Goal: Task Accomplishment & Management: Manage account settings

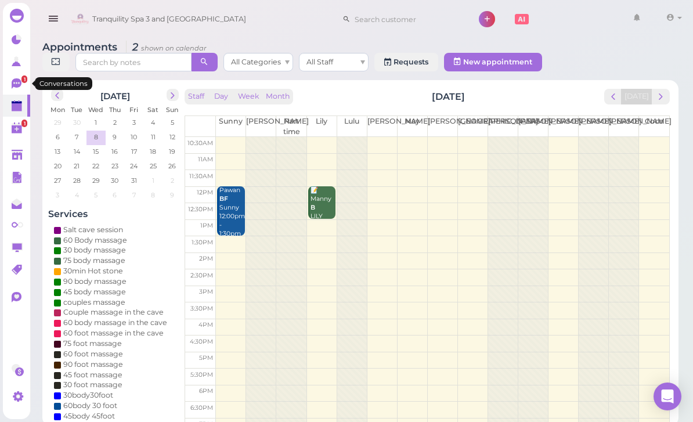
click at [12, 84] on icon at bounding box center [17, 83] width 10 height 10
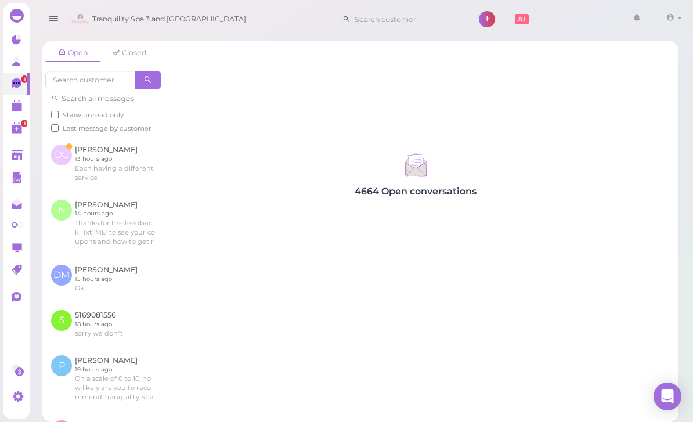
click at [107, 155] on link at bounding box center [102, 163] width 121 height 55
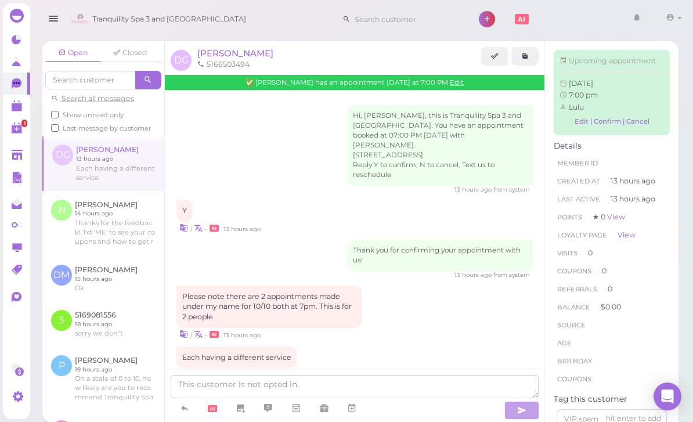
click at [239, 49] on span "[PERSON_NAME]" at bounding box center [235, 53] width 76 height 11
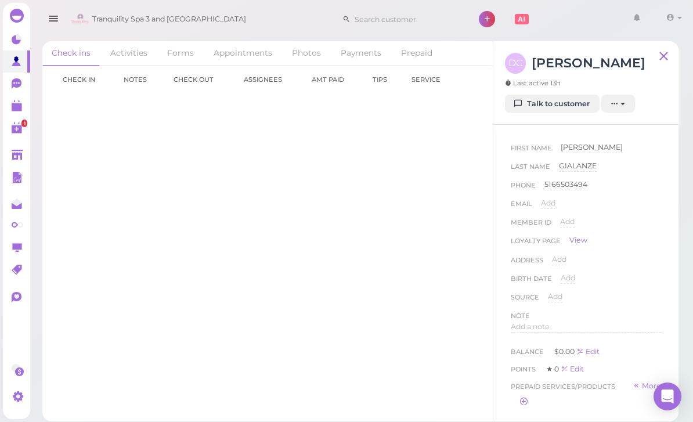
click at [242, 52] on link "Appointments" at bounding box center [242, 53] width 77 height 24
click at [81, 99] on link "10-10 7:00pm" at bounding box center [84, 103] width 47 height 9
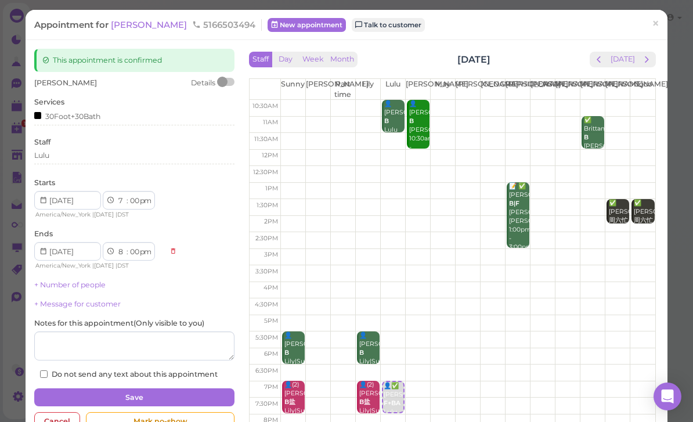
click at [82, 286] on link "+ Number of people" at bounding box center [69, 284] width 71 height 9
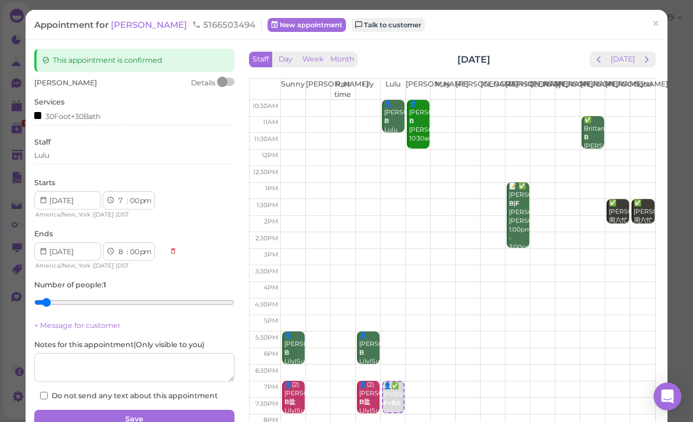
type input "2"
click at [63, 301] on input "range" at bounding box center [134, 302] width 200 height 19
click at [92, 162] on div "Lulu" at bounding box center [134, 157] width 200 height 14
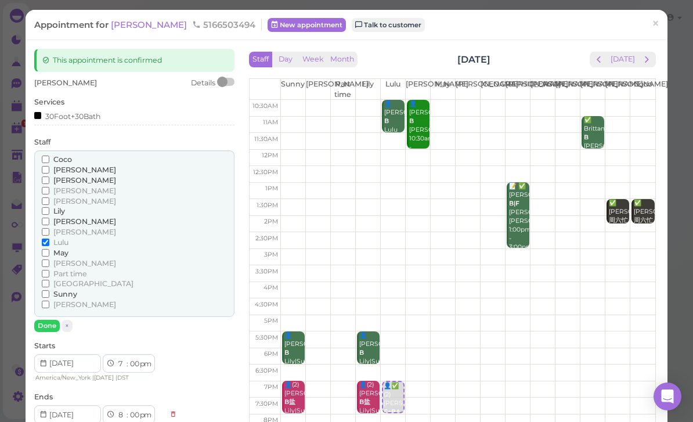
click at [60, 228] on span "[PERSON_NAME]" at bounding box center [84, 232] width 63 height 9
click at [49, 228] on input "[PERSON_NAME]" at bounding box center [46, 232] width 8 height 8
click at [52, 320] on button "Done" at bounding box center [47, 326] width 26 height 12
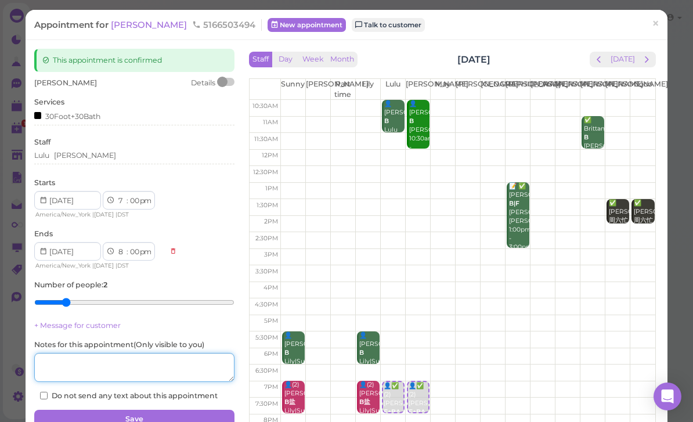
click at [185, 363] on textarea at bounding box center [134, 367] width 200 height 29
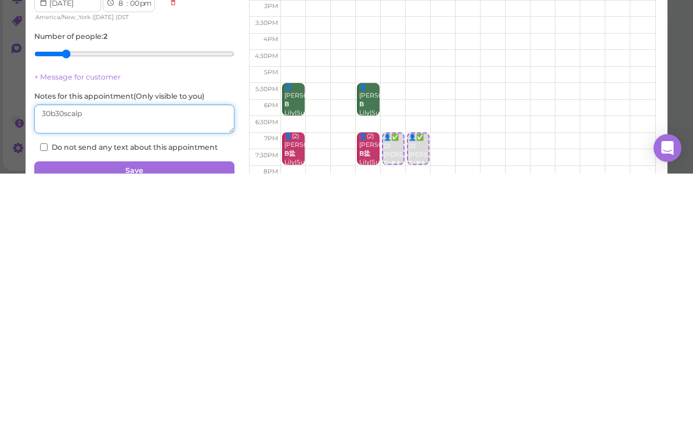
type textarea "30b30scalp"
click at [164, 410] on button "Save" at bounding box center [134, 419] width 200 height 19
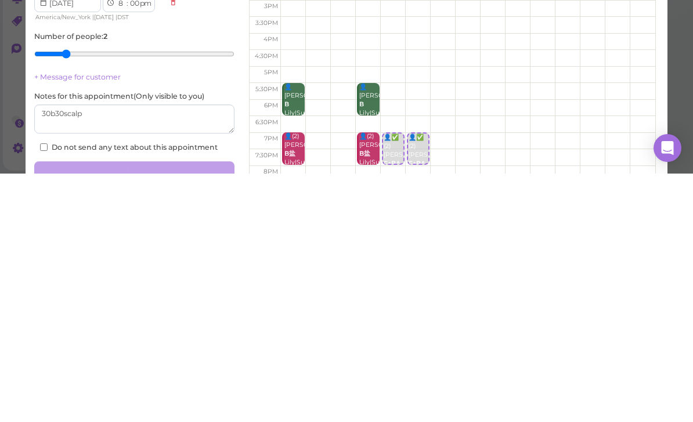
scroll to position [37, 0]
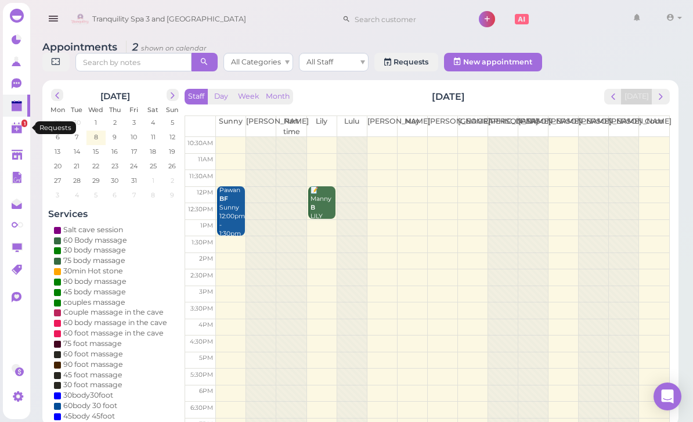
click at [19, 126] on polygon at bounding box center [17, 129] width 10 height 8
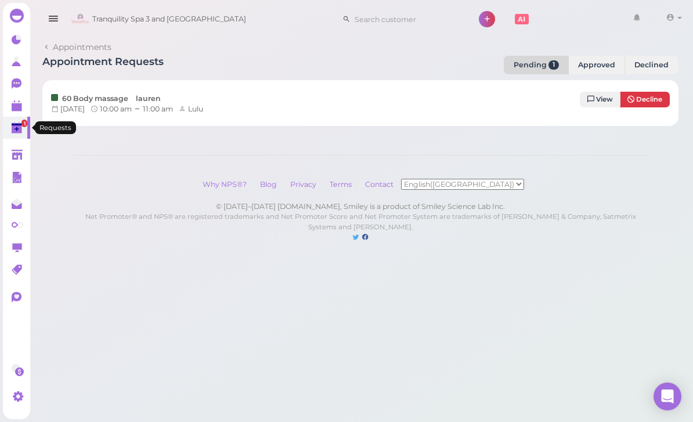
click at [19, 120] on link "1" at bounding box center [16, 128] width 27 height 22
click at [15, 127] on polygon at bounding box center [17, 129] width 10 height 8
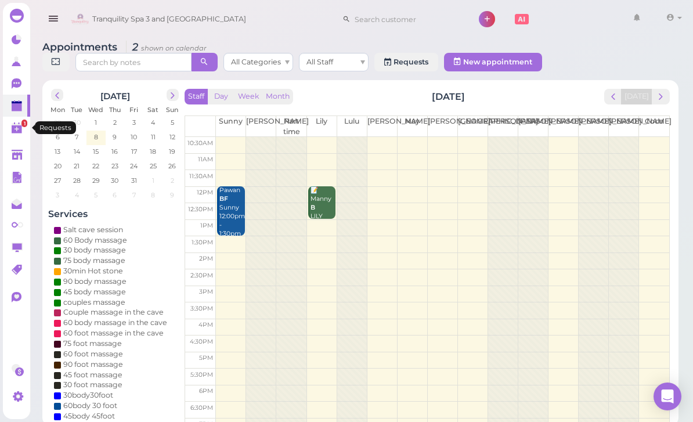
click at [20, 84] on icon at bounding box center [17, 83] width 10 height 10
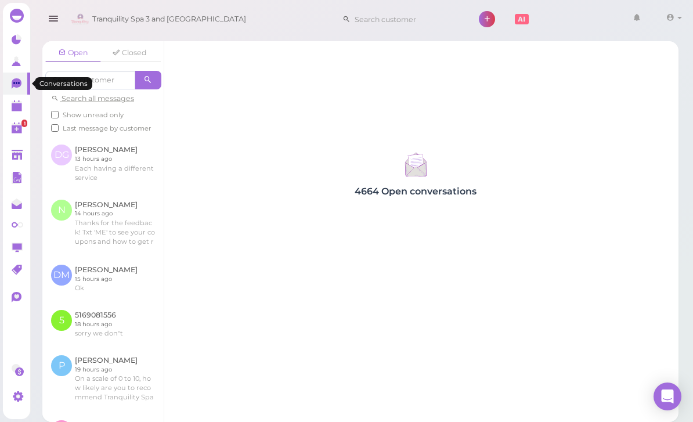
click at [105, 155] on link at bounding box center [102, 163] width 121 height 55
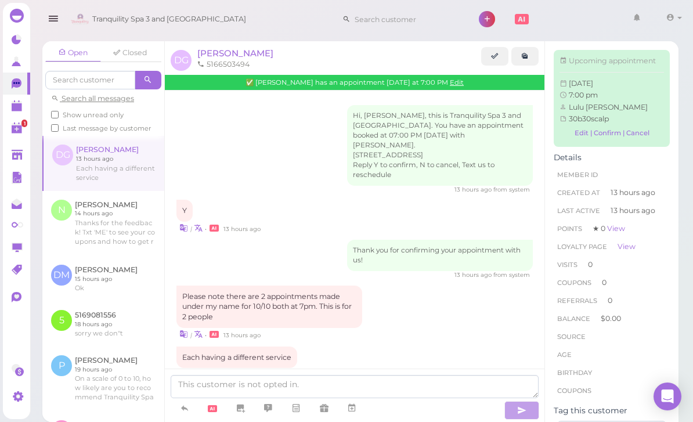
scroll to position [37, 0]
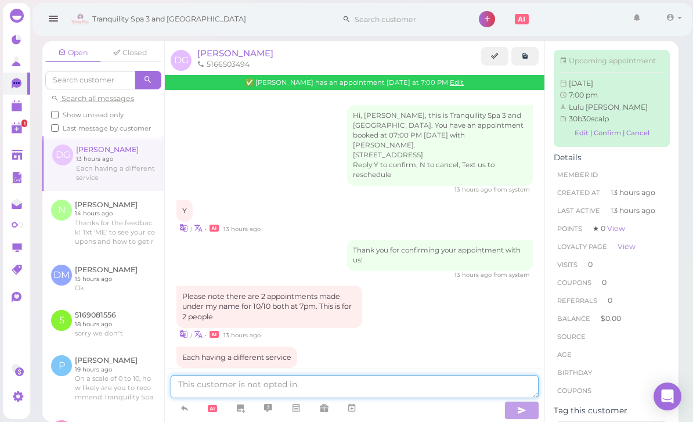
click at [330, 387] on textarea at bounding box center [355, 386] width 368 height 23
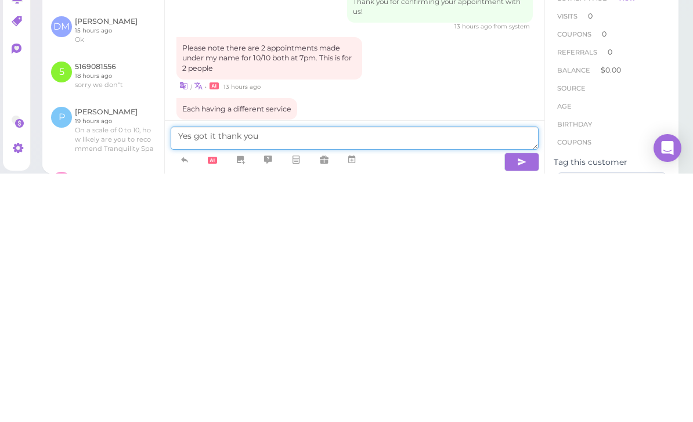
type textarea "Yes got it thank you"
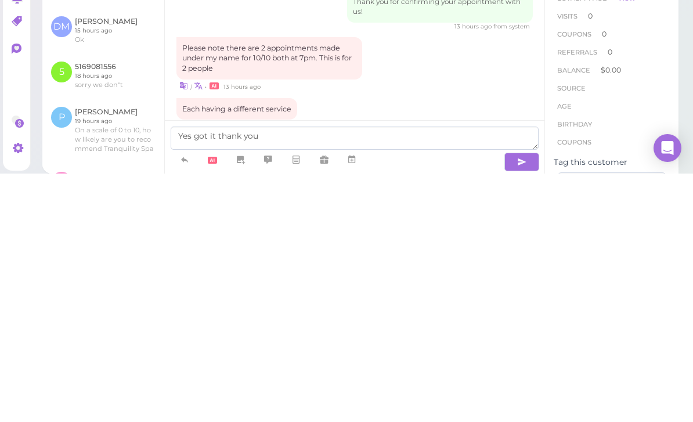
click at [519, 405] on icon "button" at bounding box center [521, 411] width 9 height 12
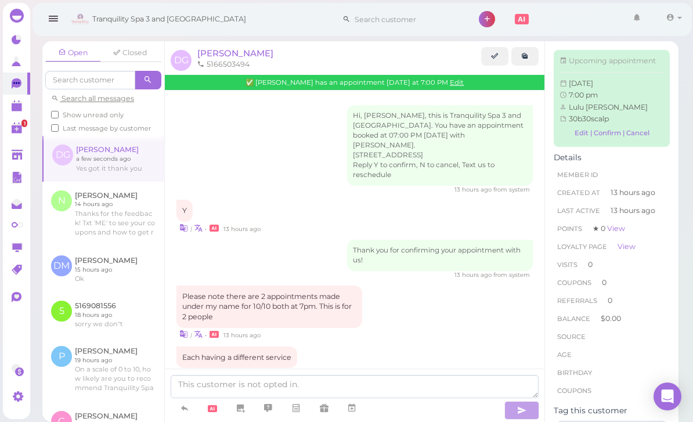
scroll to position [3, 0]
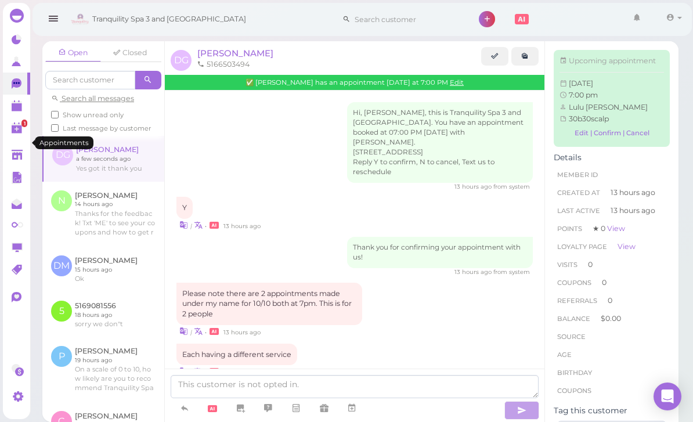
click at [16, 114] on link at bounding box center [16, 106] width 27 height 22
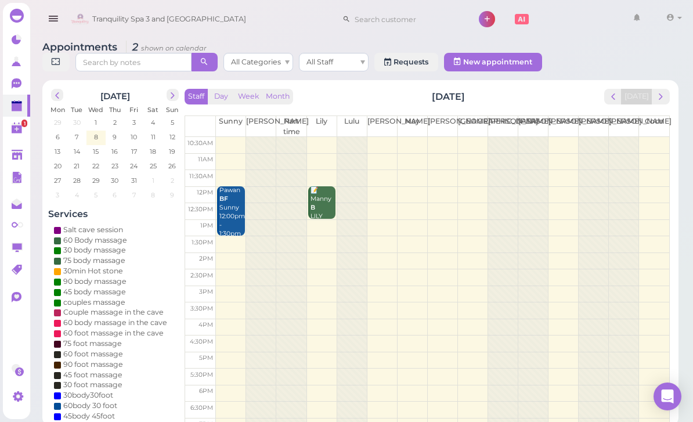
click at [565, 143] on td at bounding box center [442, 145] width 453 height 16
click at [560, 142] on td at bounding box center [442, 145] width 453 height 16
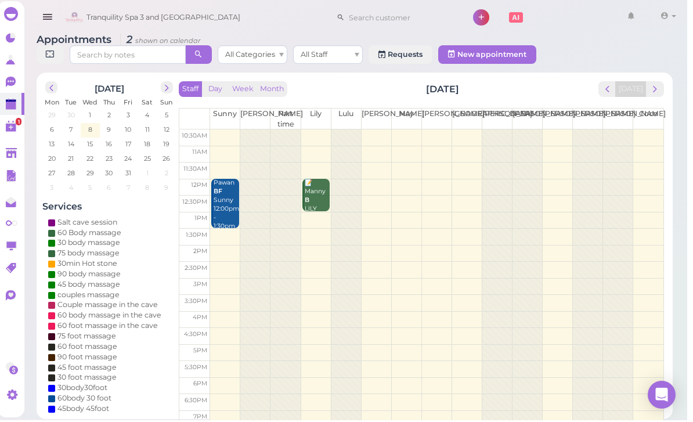
scroll to position [2, 0]
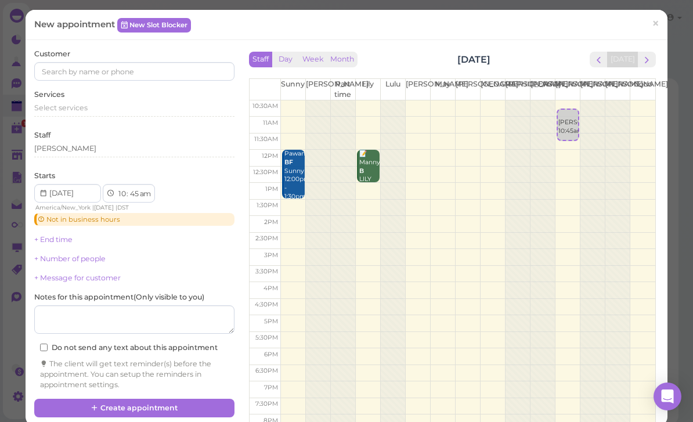
select select "30"
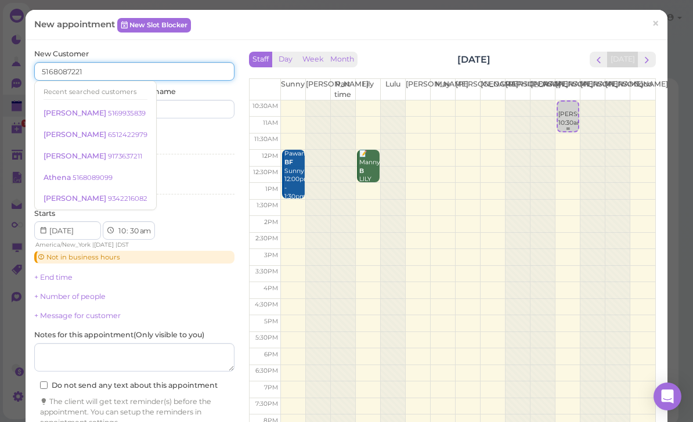
type input "5168087221"
click at [192, 110] on input at bounding box center [186, 109] width 96 height 19
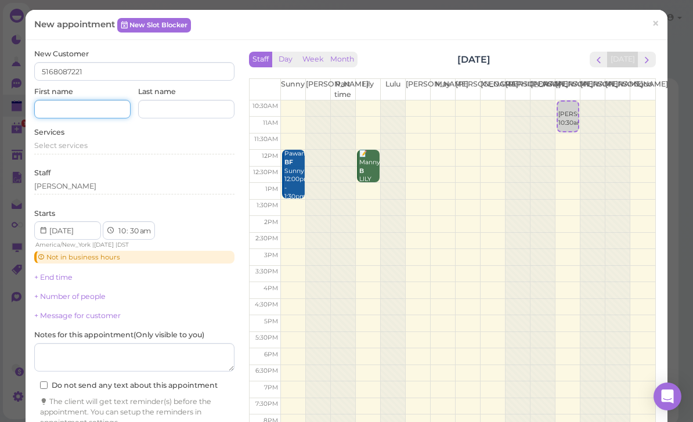
click at [88, 106] on input at bounding box center [82, 109] width 96 height 19
type input "[PERSON_NAME]"
click at [193, 107] on input at bounding box center [186, 109] width 96 height 19
type input "N"
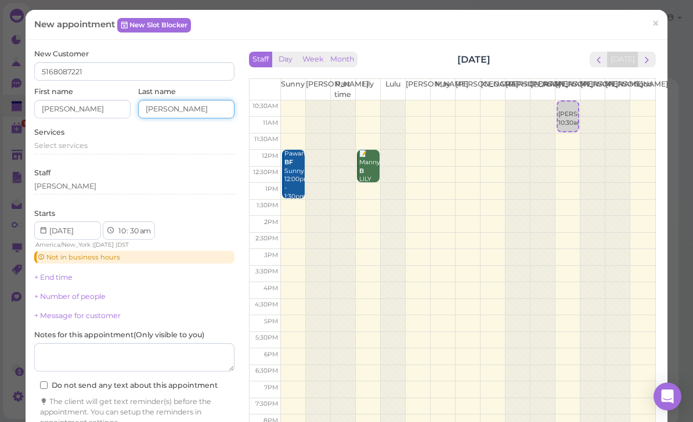
type input "[PERSON_NAME]"
click at [74, 149] on div "Select services" at bounding box center [134, 147] width 200 height 14
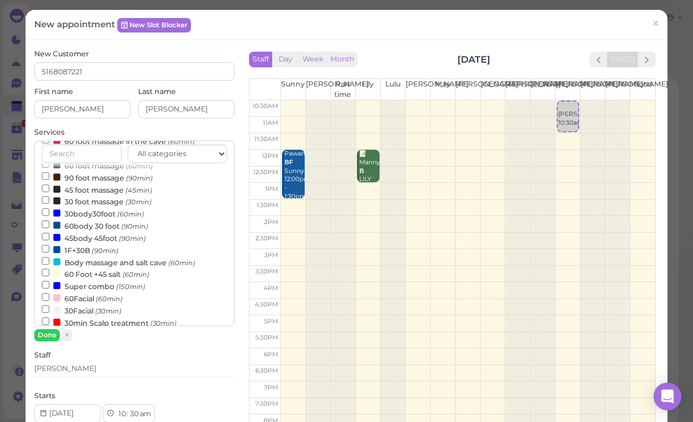
scroll to position [154, 0]
click at [129, 236] on small "(90min)" at bounding box center [132, 240] width 27 height 8
click at [49, 234] on input "45body 45foot (90min)" at bounding box center [46, 238] width 8 height 8
click at [55, 336] on button "Done" at bounding box center [47, 335] width 26 height 12
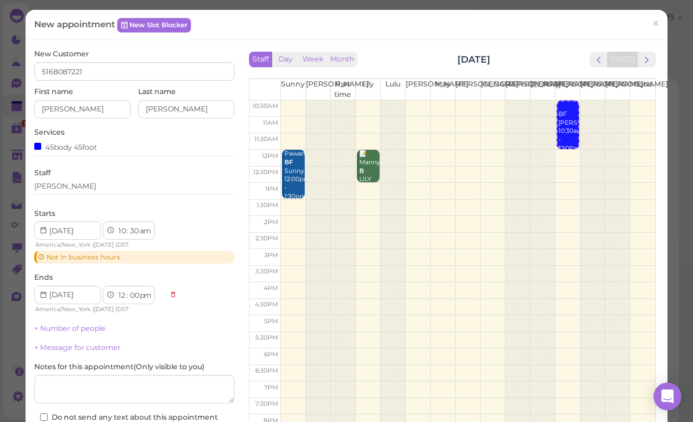
click at [96, 324] on link "+ Number of people" at bounding box center [69, 328] width 71 height 9
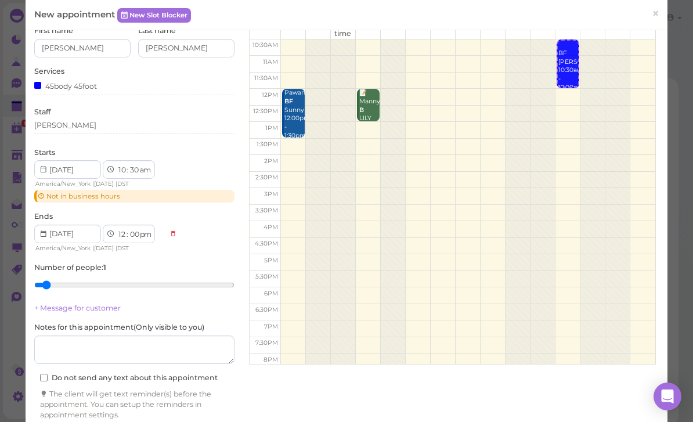
scroll to position [60, 0]
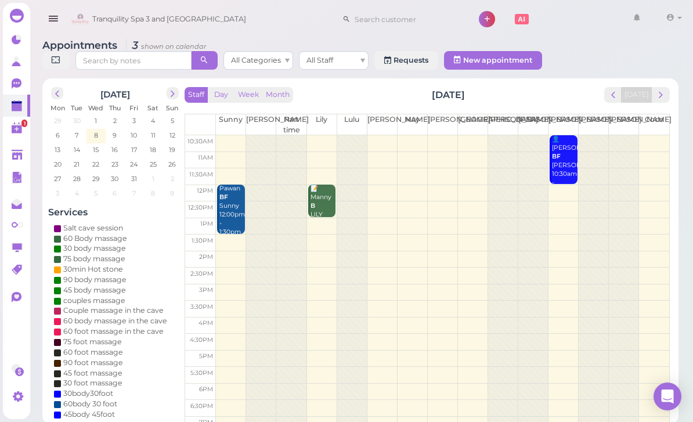
click at [563, 160] on div "👤[PERSON_NAME] BF [PERSON_NAME] 10:30am - 12:00pm" at bounding box center [564, 165] width 26 height 60
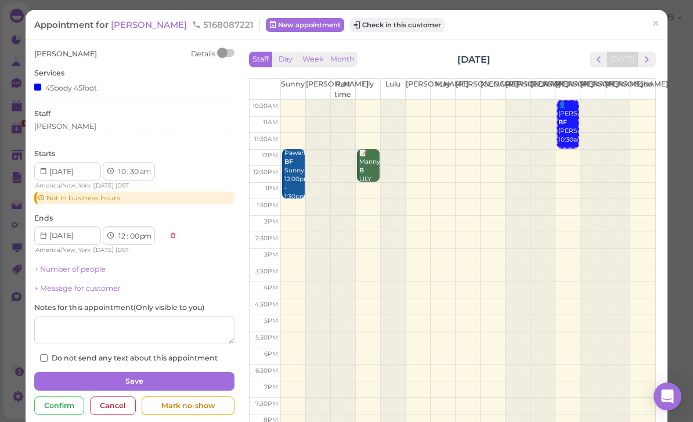
click at [135, 27] on span "[PERSON_NAME]" at bounding box center [150, 24] width 78 height 11
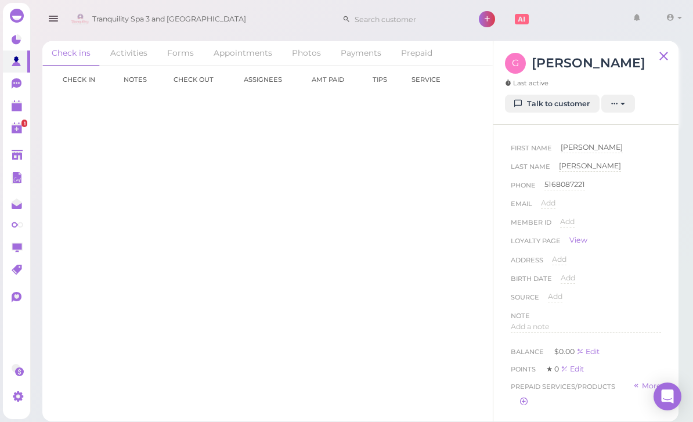
click at [553, 107] on link "Talk to customer" at bounding box center [552, 104] width 95 height 19
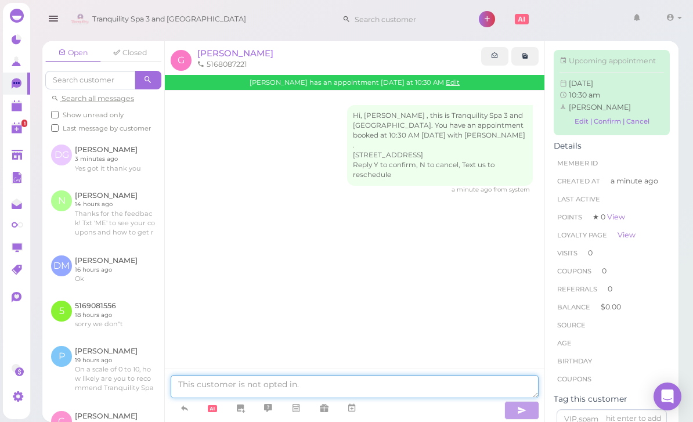
click at [354, 398] on textarea at bounding box center [355, 386] width 368 height 23
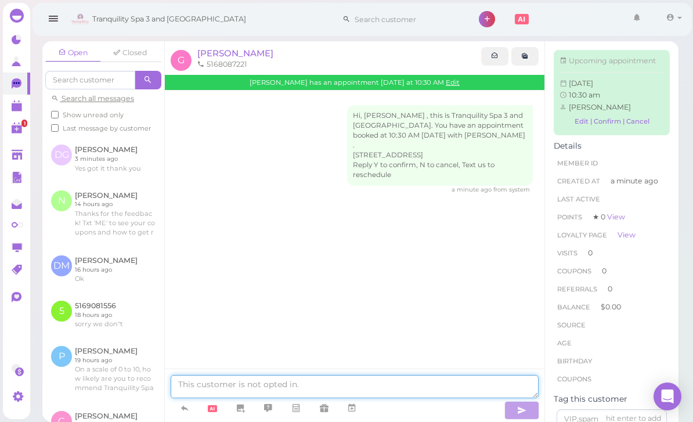
scroll to position [37, 0]
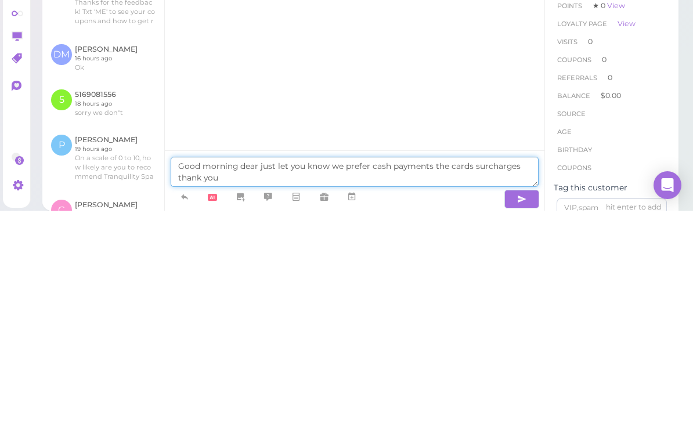
type textarea "Good morning dear just let you know we prefer cash payments the cards surcharge…"
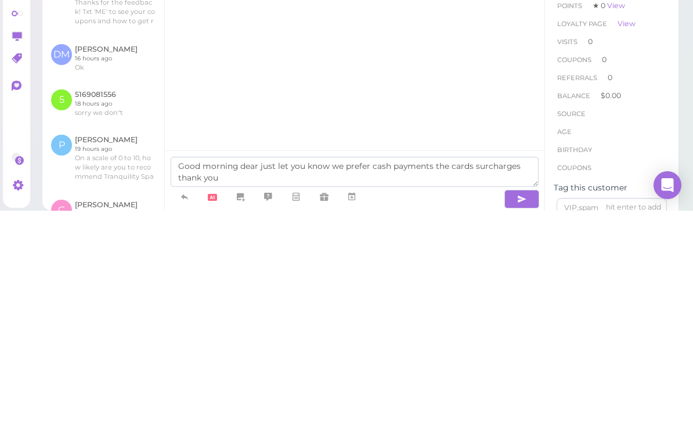
click at [517, 405] on icon "button" at bounding box center [521, 411] width 9 height 12
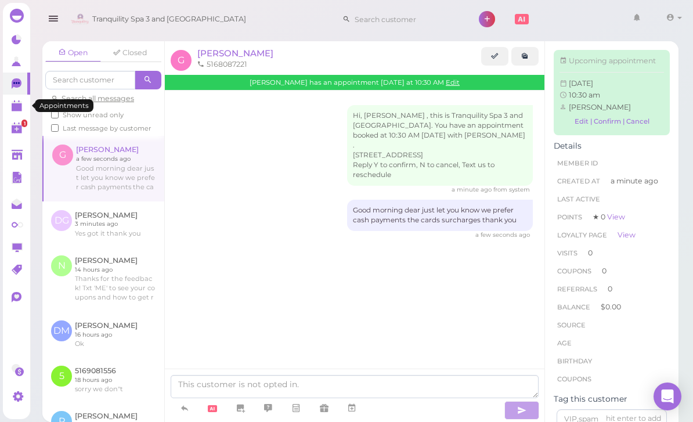
click at [17, 106] on polygon at bounding box center [17, 107] width 10 height 8
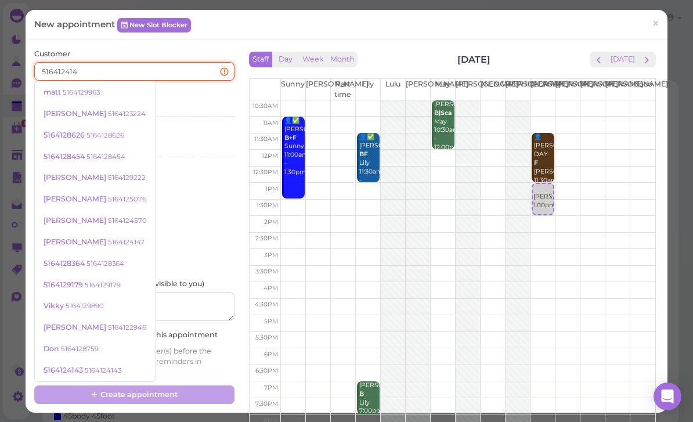
type input "5164124147"
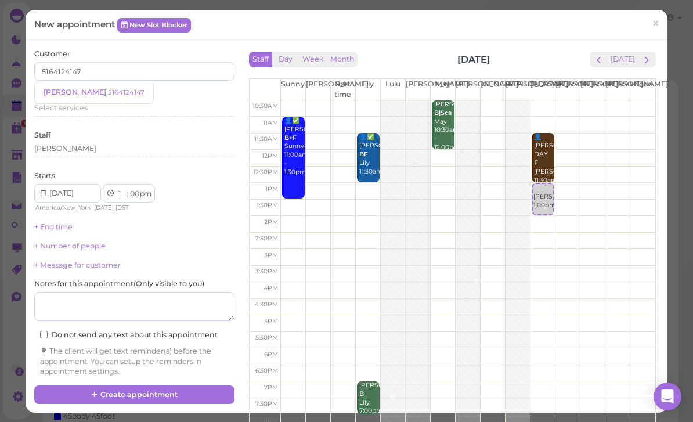
click at [92, 98] on link "[PERSON_NAME] 5164124147" at bounding box center [94, 92] width 118 height 22
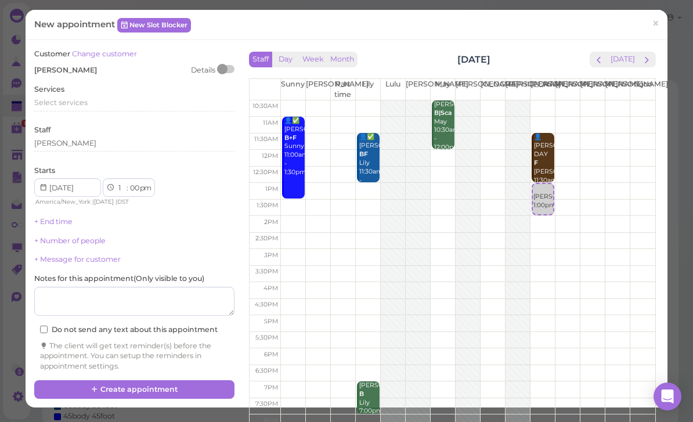
click at [86, 102] on span "Select services" at bounding box center [60, 102] width 53 height 9
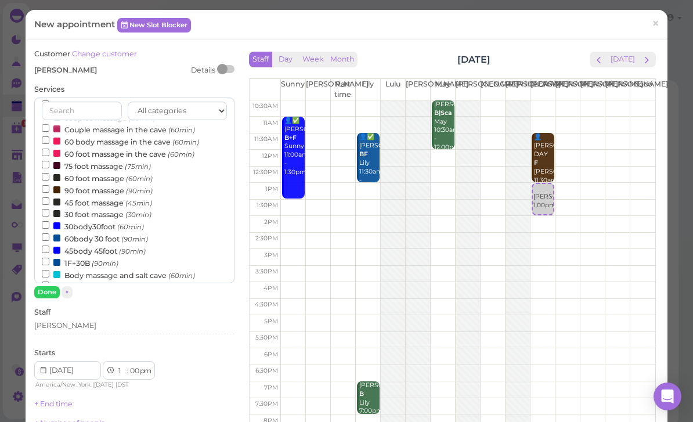
scroll to position [110, 0]
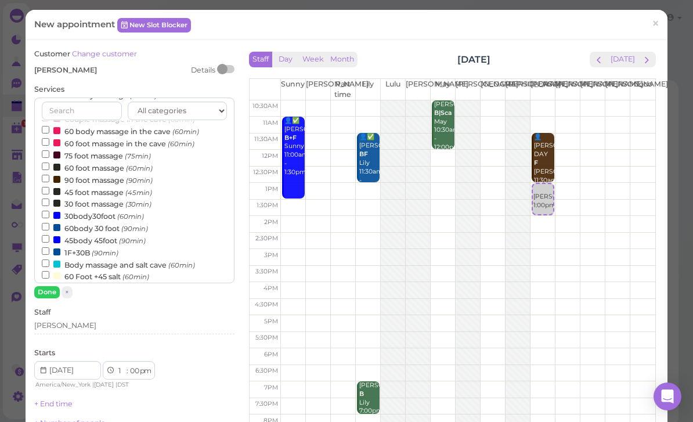
click at [111, 210] on label "30body30foot (60min)" at bounding box center [93, 216] width 102 height 12
click at [49, 211] on input "30body30foot (60min)" at bounding box center [46, 215] width 8 height 8
click at [53, 288] on button "Done" at bounding box center [47, 292] width 26 height 12
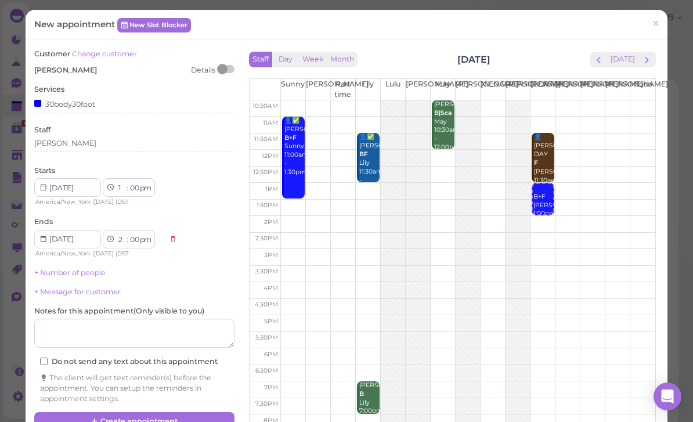
click at [124, 187] on select "1 2 3 4 5 6 7 8 9 10 11 12" at bounding box center [122, 188] width 10 height 12
select select "12"
select select "1"
click at [134, 190] on select "00 05 10 15 20 25 30 35 40 45 50 55" at bounding box center [134, 188] width 12 height 12
select select "30"
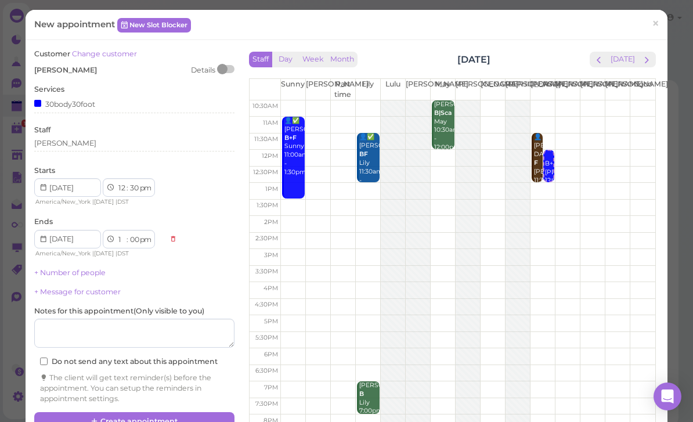
select select "30"
click at [84, 145] on div "[PERSON_NAME]" at bounding box center [134, 143] width 200 height 10
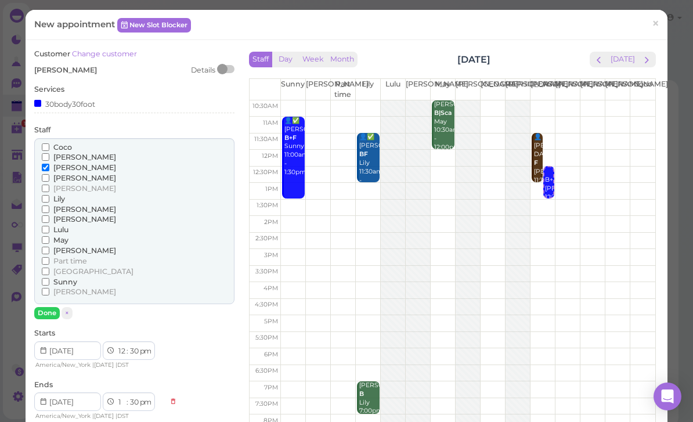
click at [64, 163] on span "[PERSON_NAME]" at bounding box center [84, 167] width 63 height 9
click at [49, 164] on input "[PERSON_NAME]" at bounding box center [46, 168] width 8 height 8
click at [70, 155] on span "[PERSON_NAME]" at bounding box center [84, 157] width 63 height 9
click at [49, 155] on input "[PERSON_NAME]" at bounding box center [46, 157] width 8 height 8
click at [52, 307] on button "Done" at bounding box center [47, 313] width 26 height 12
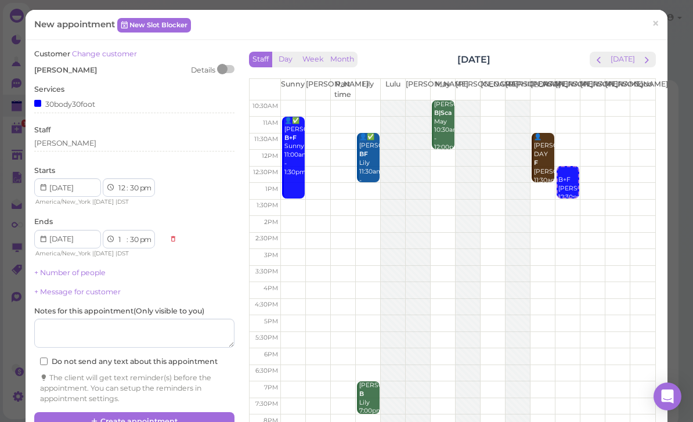
click at [192, 412] on button "Create appointment" at bounding box center [134, 421] width 200 height 19
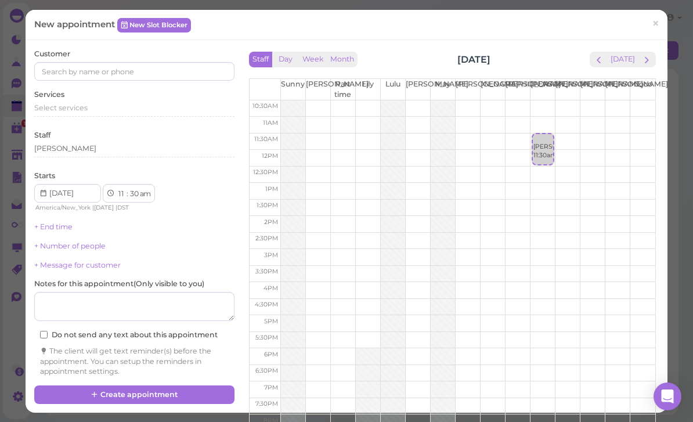
select select "15"
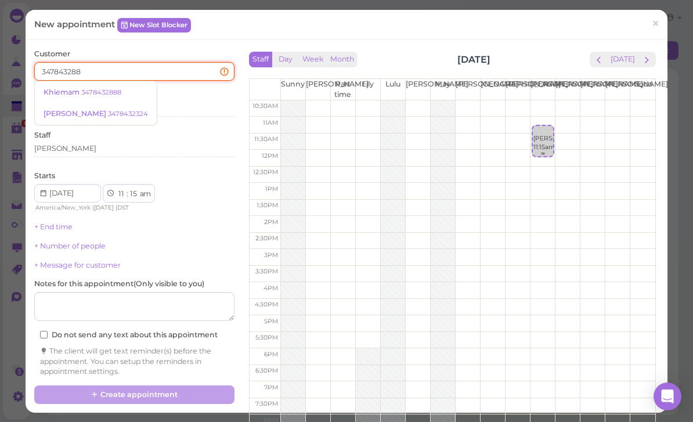
type input "3478432888"
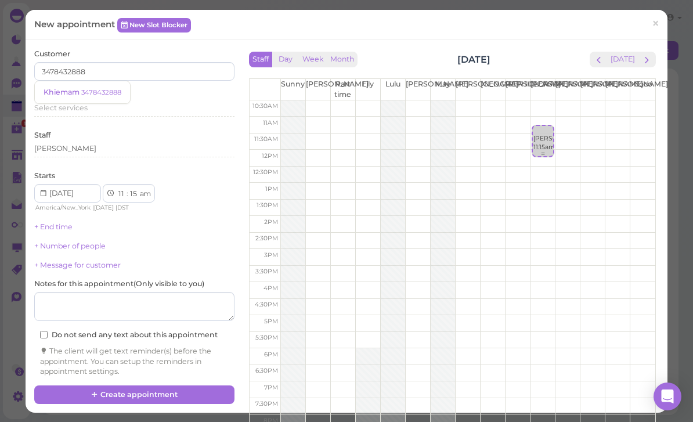
click at [108, 92] on small "3478432888" at bounding box center [101, 92] width 40 height 8
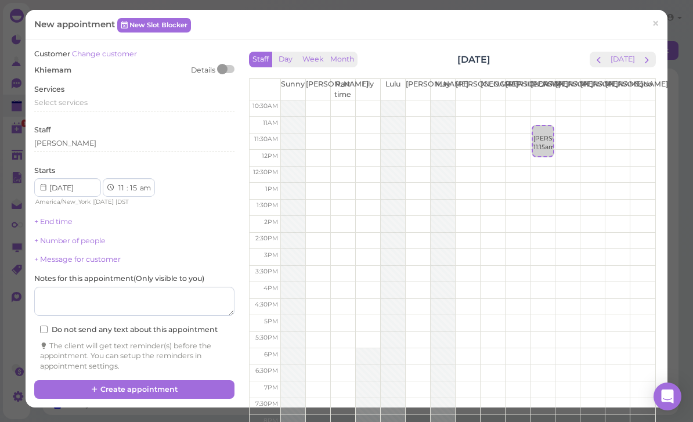
click at [71, 99] on span "Select services" at bounding box center [60, 102] width 53 height 9
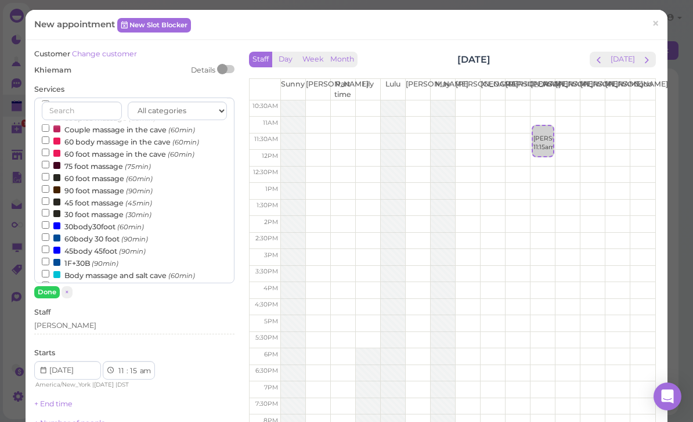
scroll to position [125, 0]
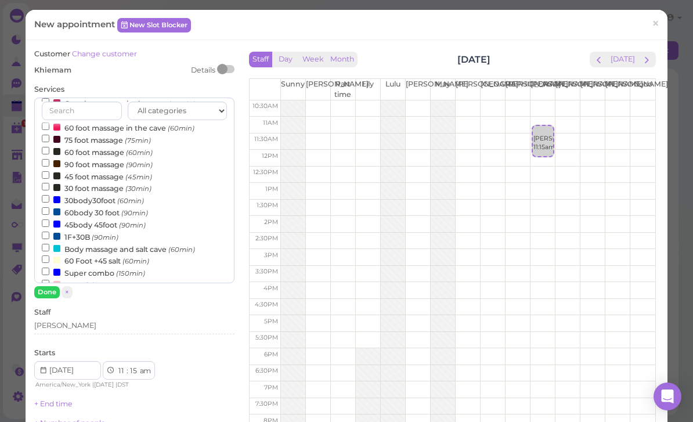
click at [122, 209] on small "(90min)" at bounding box center [134, 213] width 27 height 8
click at [49, 207] on input "60body 30 foot (90min)" at bounding box center [46, 211] width 8 height 8
click at [52, 293] on button "Done" at bounding box center [47, 292] width 26 height 12
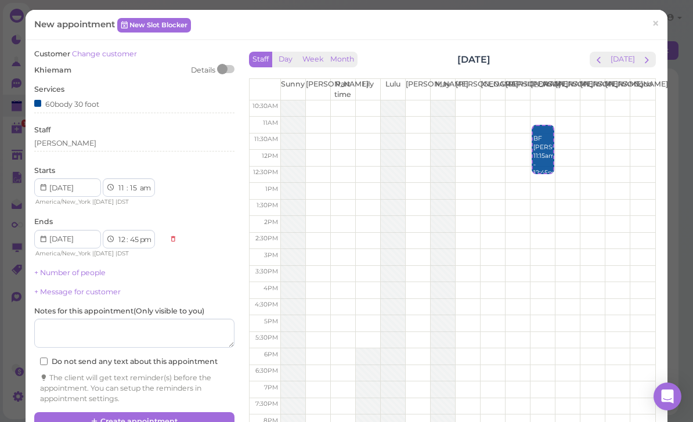
click at [183, 421] on button "Create appointment" at bounding box center [134, 421] width 200 height 19
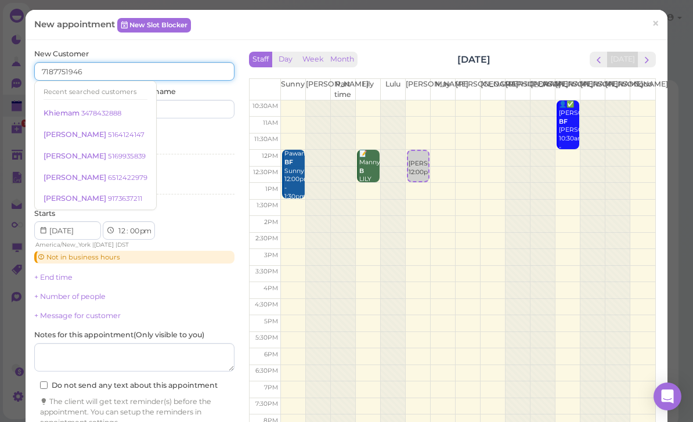
type input "7187751946"
click at [194, 111] on input at bounding box center [186, 109] width 96 height 19
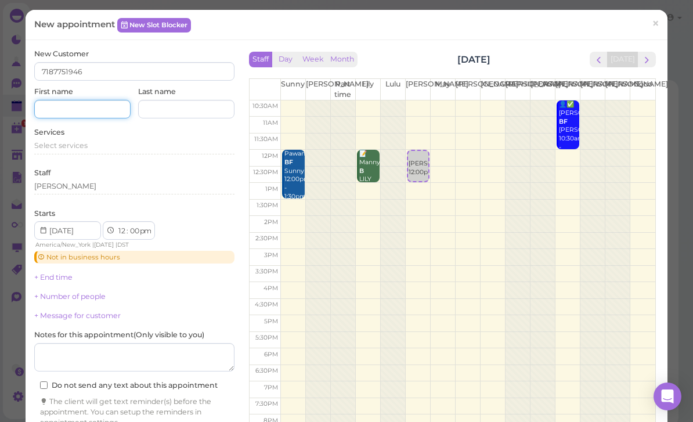
click at [79, 108] on input at bounding box center [82, 109] width 96 height 19
type input "[PERSON_NAME]"
click at [192, 111] on input at bounding box center [186, 109] width 96 height 19
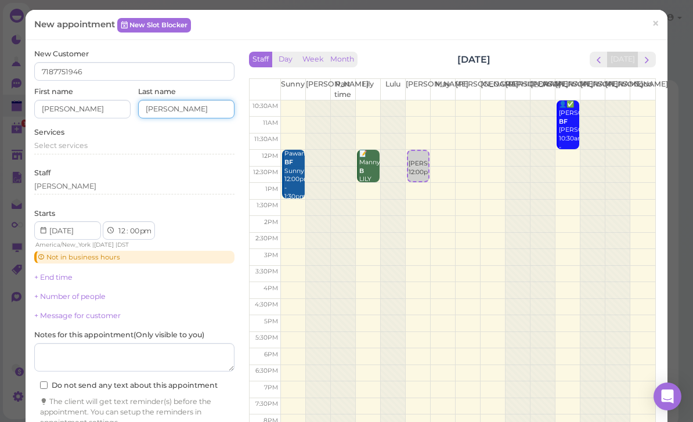
type input "[PERSON_NAME]"
click at [80, 146] on span "Select services" at bounding box center [60, 145] width 53 height 9
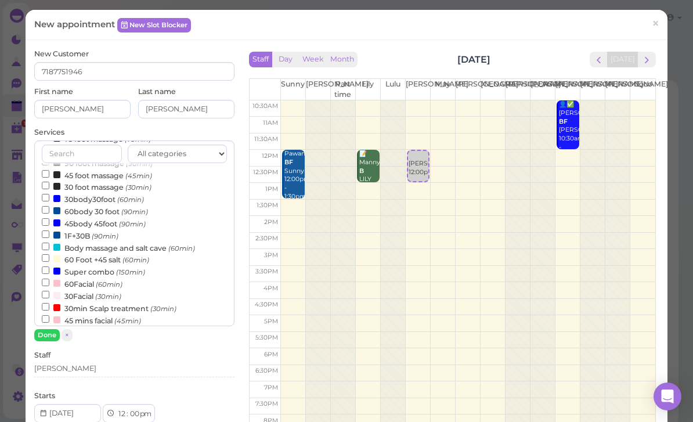
scroll to position [171, 0]
click at [131, 194] on small "(60min)" at bounding box center [130, 198] width 27 height 8
click at [49, 192] on input "30body30foot (60min)" at bounding box center [46, 196] width 8 height 8
click at [55, 335] on button "Done" at bounding box center [47, 335] width 26 height 12
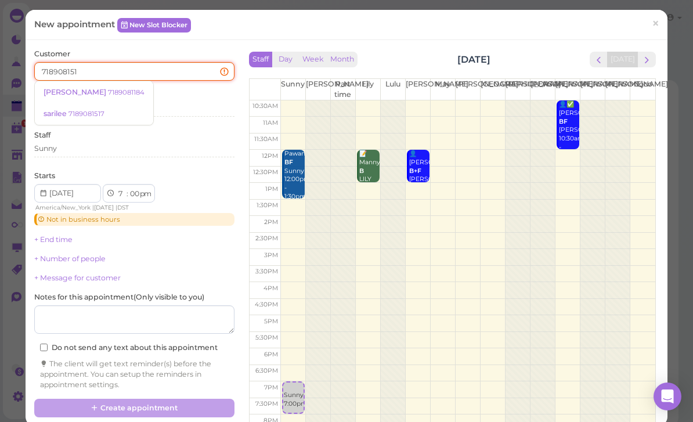
type input "7189081517"
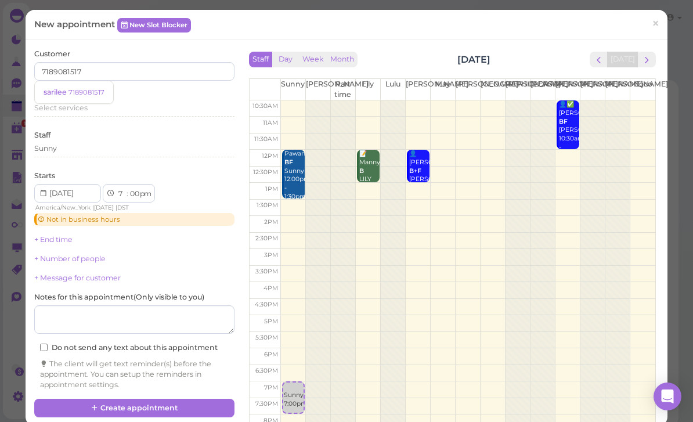
click at [81, 97] on link "sarilee 7189081517" at bounding box center [74, 92] width 78 height 22
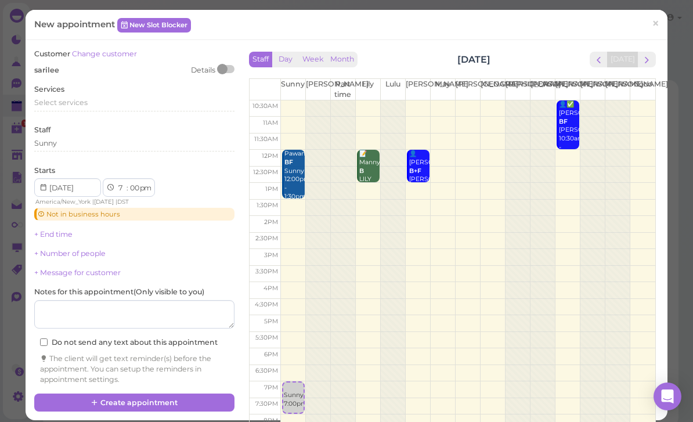
click at [70, 105] on span "Select services" at bounding box center [60, 102] width 53 height 9
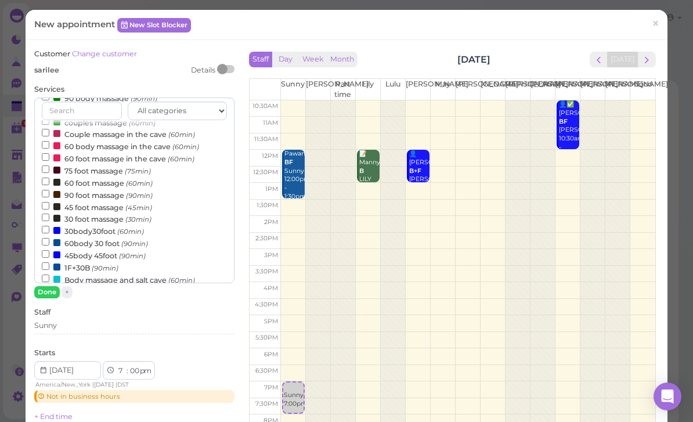
scroll to position [161, 0]
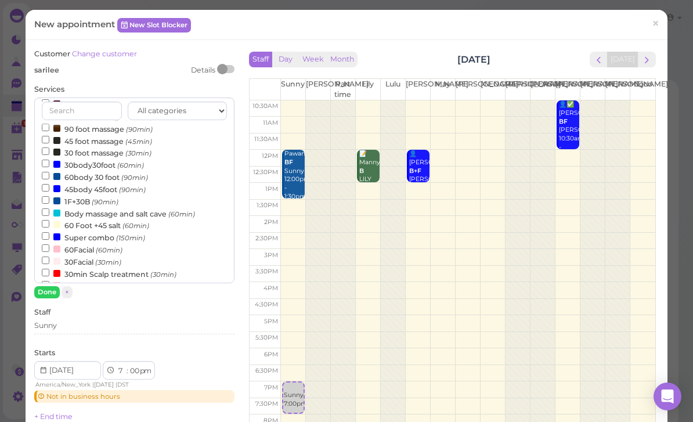
click at [101, 171] on label "60body 30 foot (90min)" at bounding box center [95, 177] width 106 height 12
click at [49, 172] on input "60body 30 foot (90min)" at bounding box center [46, 176] width 8 height 8
click at [92, 158] on label "30body30foot (60min)" at bounding box center [93, 164] width 102 height 12
click at [49, 160] on input "30body30foot (60min)" at bounding box center [46, 164] width 8 height 8
click at [85, 183] on label "45body 45foot (90min)" at bounding box center [94, 189] width 104 height 12
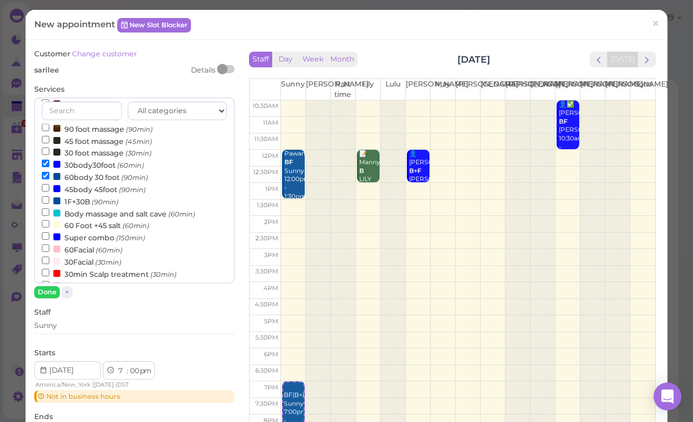
click at [49, 184] on input "45body 45foot (90min)" at bounding box center [46, 188] width 8 height 8
select select "11"
select select "00"
click at [80, 171] on label "60body 30 foot (90min)" at bounding box center [95, 177] width 106 height 12
click at [49, 172] on input "60body 30 foot (90min)" at bounding box center [46, 176] width 8 height 8
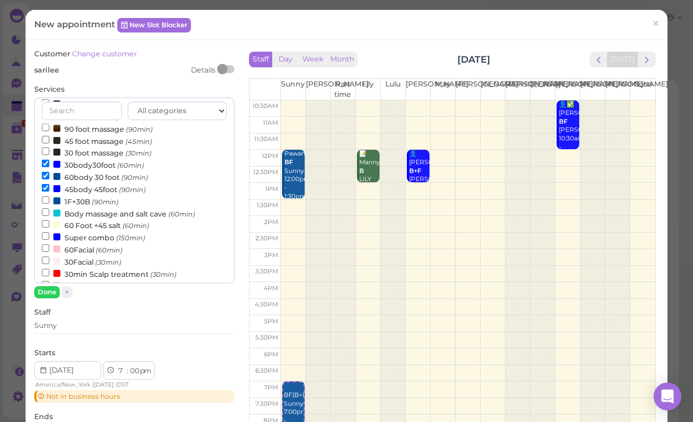
select select "9"
select select "30"
click at [79, 183] on label "45body 45foot (90min)" at bounding box center [94, 189] width 104 height 12
click at [49, 184] on input "45body 45foot (90min)" at bounding box center [46, 188] width 8 height 8
select select "8"
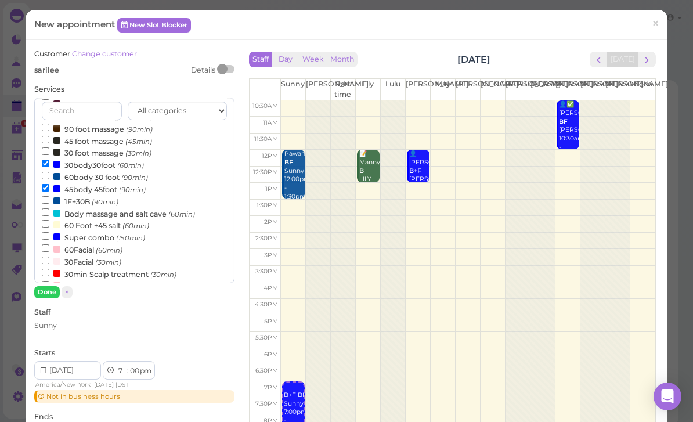
select select "00"
click at [54, 295] on button "Done" at bounding box center [47, 292] width 26 height 12
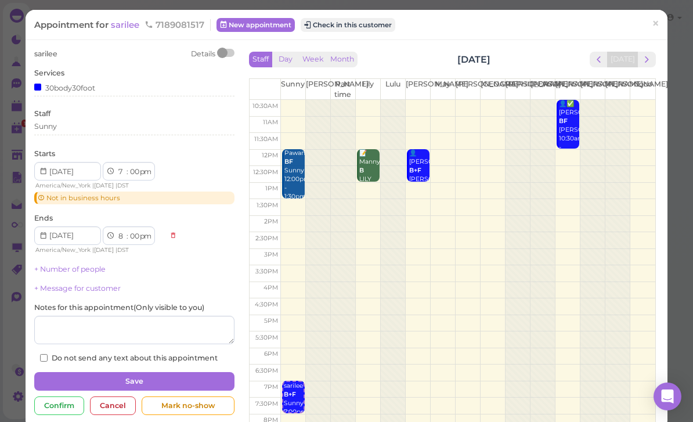
click at [85, 129] on div "Sunny" at bounding box center [134, 126] width 200 height 10
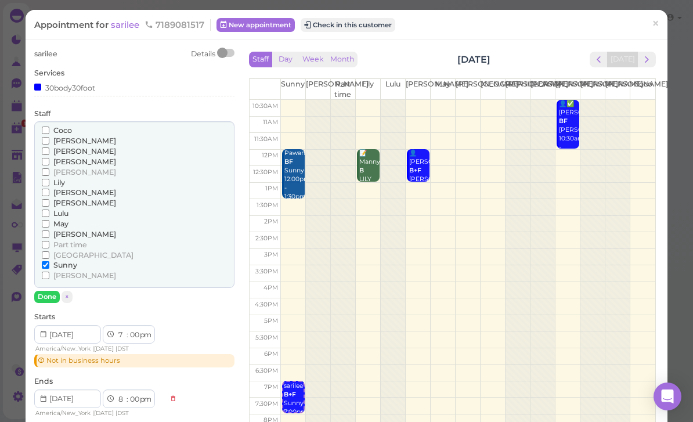
click at [60, 170] on span "[PERSON_NAME]" at bounding box center [84, 172] width 63 height 9
click at [49, 170] on input "[PERSON_NAME]" at bounding box center [46, 172] width 8 height 8
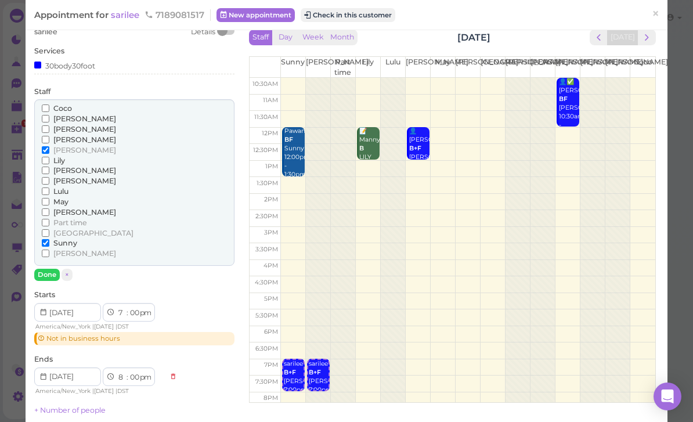
click at [70, 406] on link "+ Number of people" at bounding box center [69, 410] width 71 height 9
type input "2"
click at [68, 419] on input "range" at bounding box center [134, 427] width 200 height 19
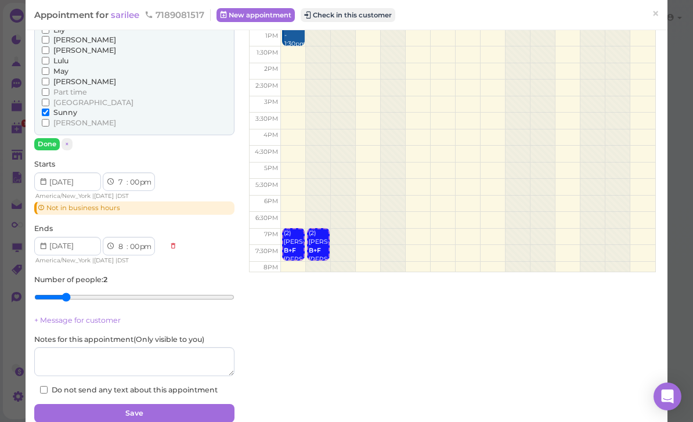
scroll to position [152, 0]
click at [192, 407] on button "Save" at bounding box center [134, 414] width 200 height 19
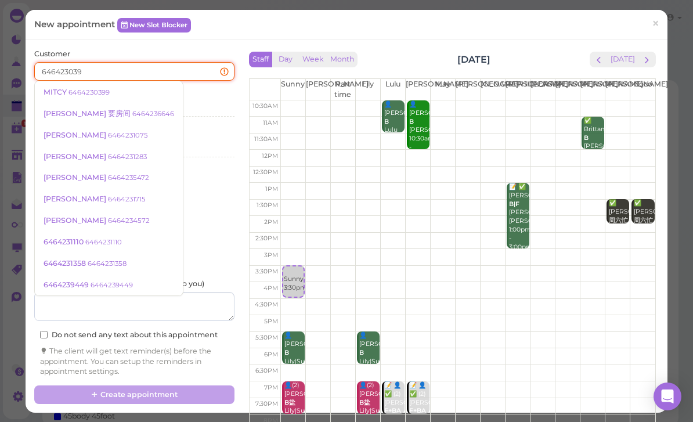
type input "6464230399"
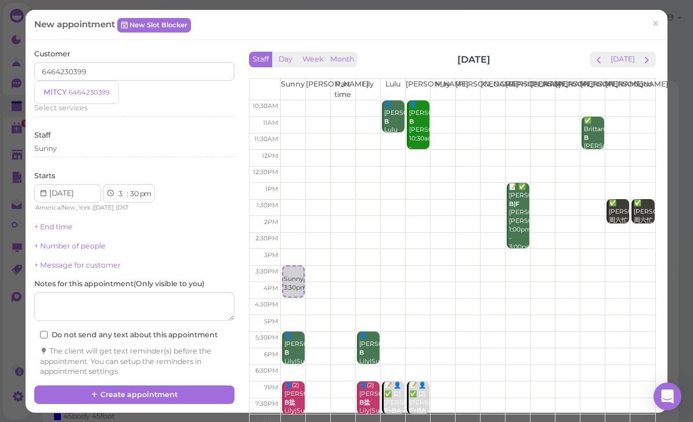
click at [92, 91] on small "6464230399" at bounding box center [88, 92] width 41 height 8
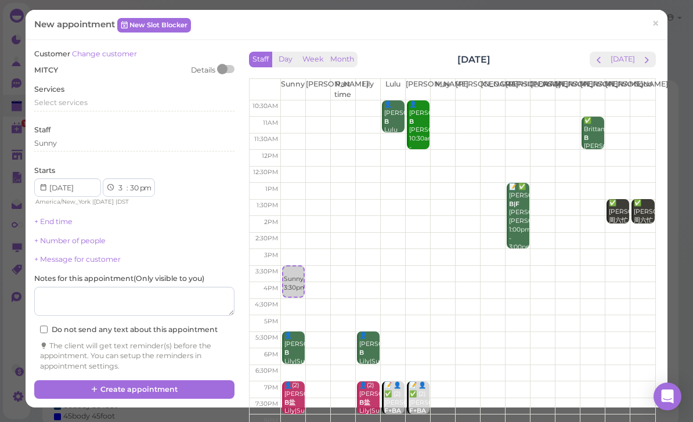
click at [83, 106] on div "Select services" at bounding box center [134, 105] width 200 height 14
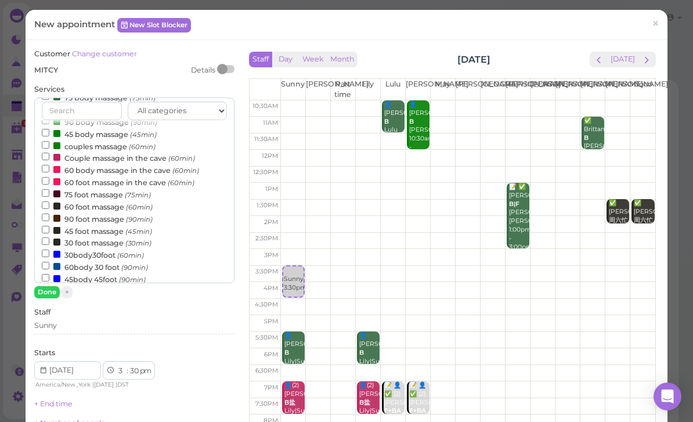
scroll to position [133, 0]
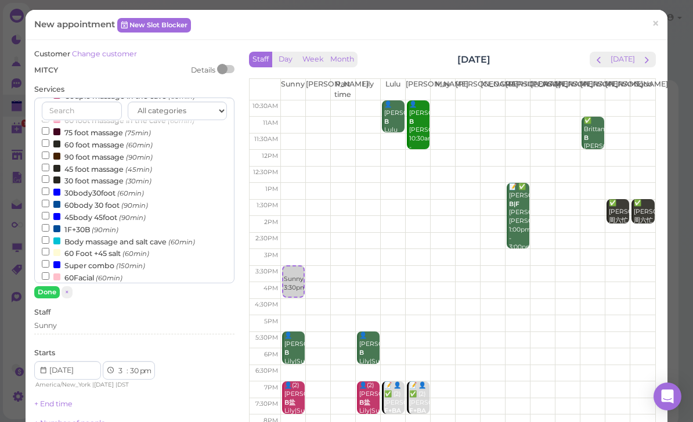
click at [113, 198] on label "60body 30 foot (90min)" at bounding box center [95, 204] width 106 height 12
click at [49, 200] on input "60body 30 foot (90min)" at bounding box center [46, 204] width 8 height 8
click at [54, 286] on button "Done" at bounding box center [47, 292] width 26 height 12
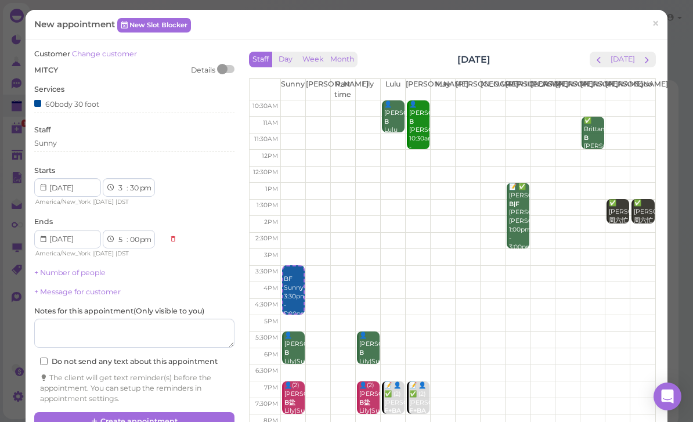
click at [178, 418] on button "Create appointment" at bounding box center [134, 421] width 200 height 19
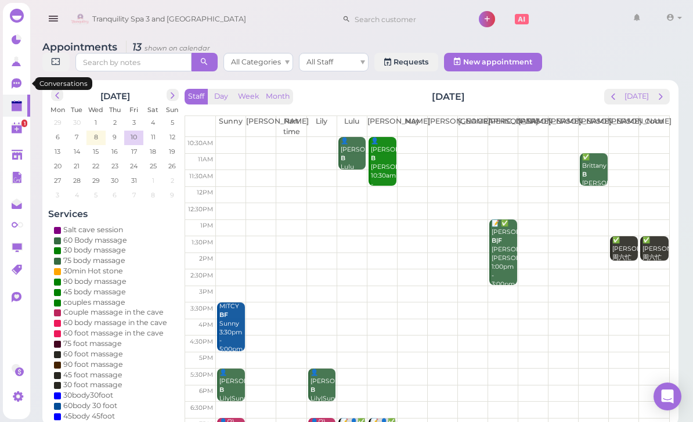
click at [17, 80] on icon at bounding box center [17, 83] width 10 height 10
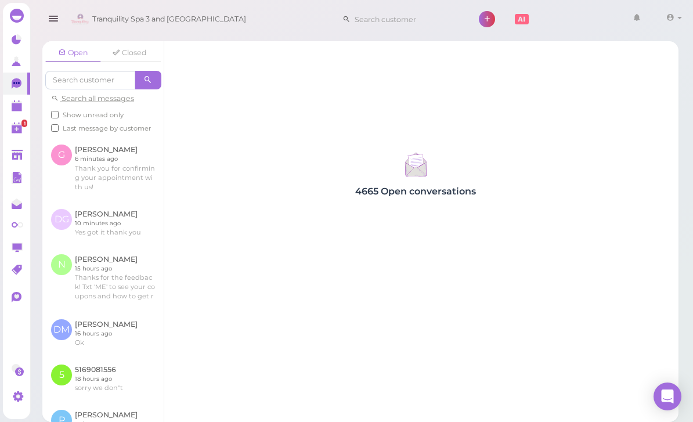
click at [115, 178] on link at bounding box center [102, 168] width 121 height 64
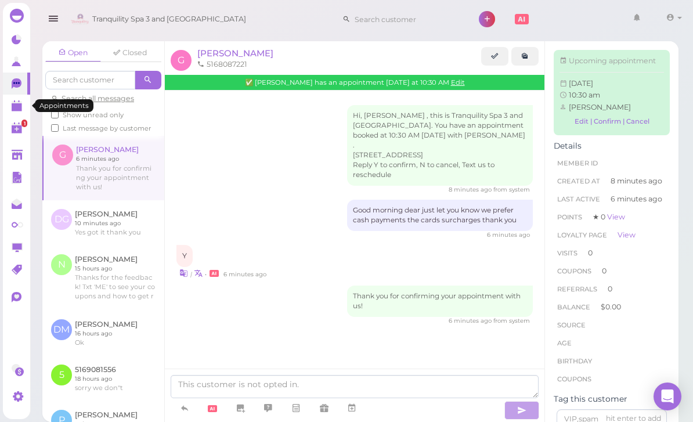
click at [13, 113] on link at bounding box center [16, 106] width 27 height 22
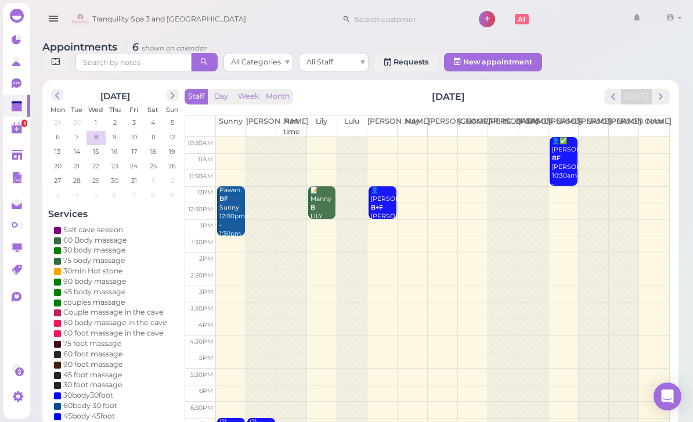
click at [319, 206] on div "📝 Manny B [PERSON_NAME] 12:00pm - 1:00pm" at bounding box center [323, 220] width 26 height 69
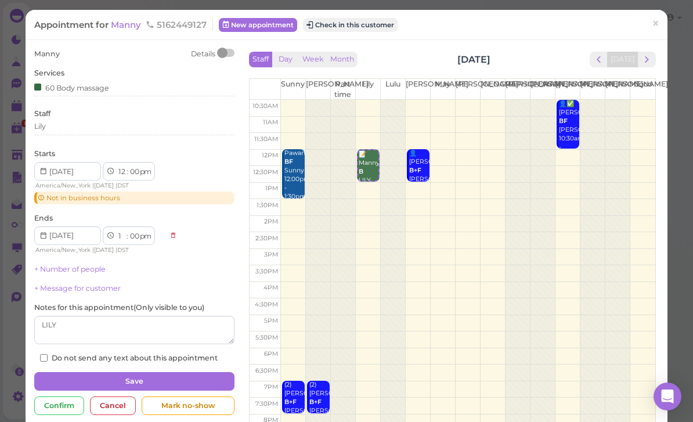
click at [659, 27] on span "×" at bounding box center [656, 24] width 8 height 16
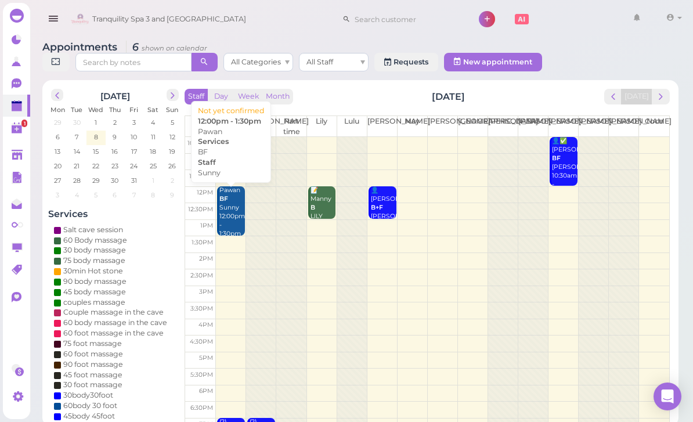
click at [231, 214] on div "Pawan BF Sunny 12:00pm - 1:30pm" at bounding box center [232, 212] width 26 height 52
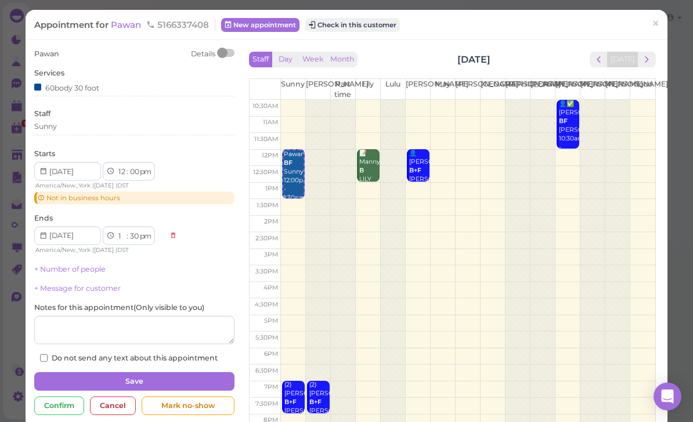
click at [561, 135] on div "👤✅ [PERSON_NAME] BF [PERSON_NAME] 10:30am - 12:00pm" at bounding box center [568, 130] width 21 height 60
click at [656, 24] on span "×" at bounding box center [656, 24] width 8 height 16
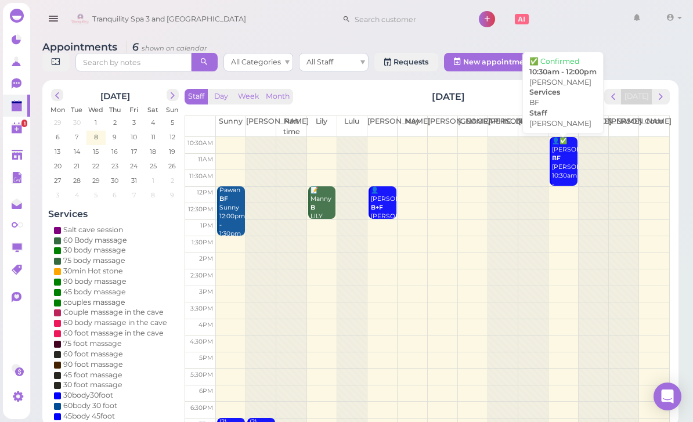
click at [564, 165] on div "👤✅ [PERSON_NAME] BF [PERSON_NAME] 10:30am - 12:00pm" at bounding box center [564, 167] width 26 height 60
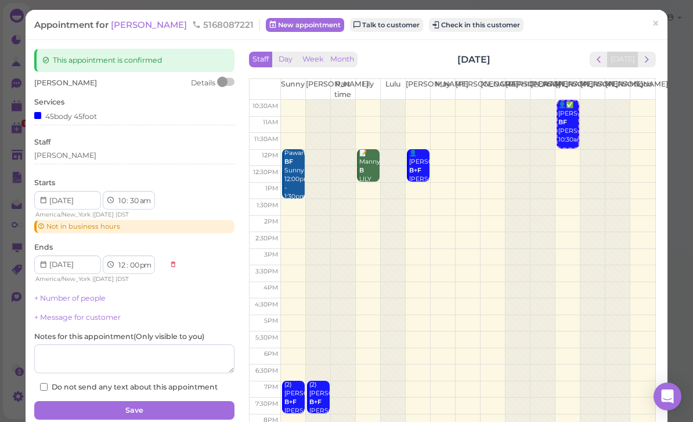
click at [143, 24] on span "[PERSON_NAME]" at bounding box center [150, 24] width 78 height 11
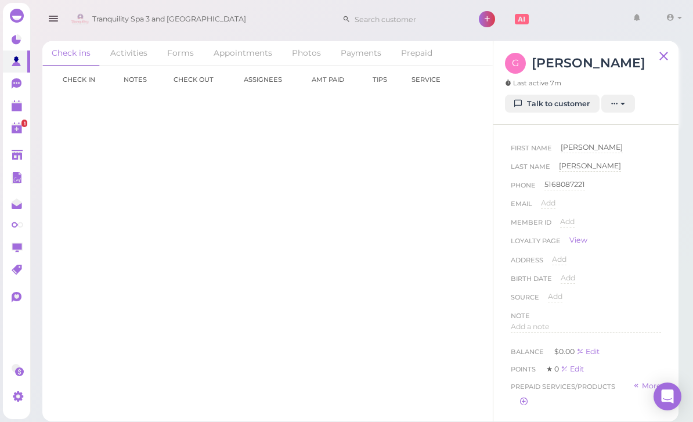
click at [559, 106] on link "Talk to customer" at bounding box center [552, 104] width 95 height 19
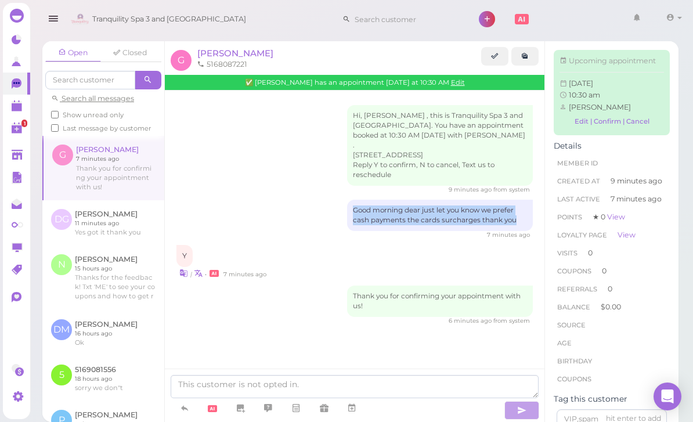
click at [16, 110] on polygon at bounding box center [17, 107] width 10 height 8
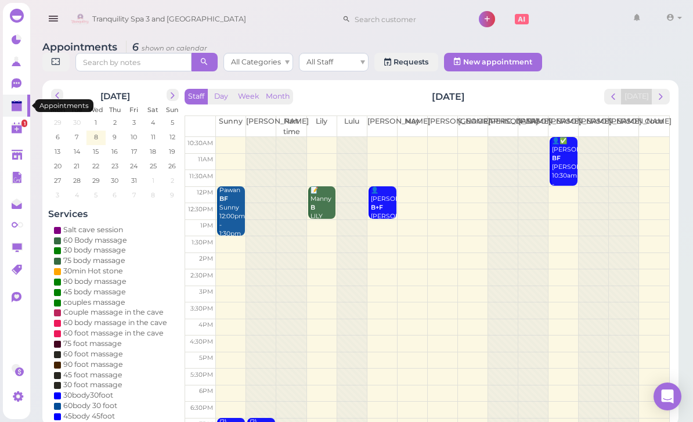
click at [232, 208] on div "Pawan BF Sunny 12:00pm - 1:30pm" at bounding box center [232, 212] width 26 height 52
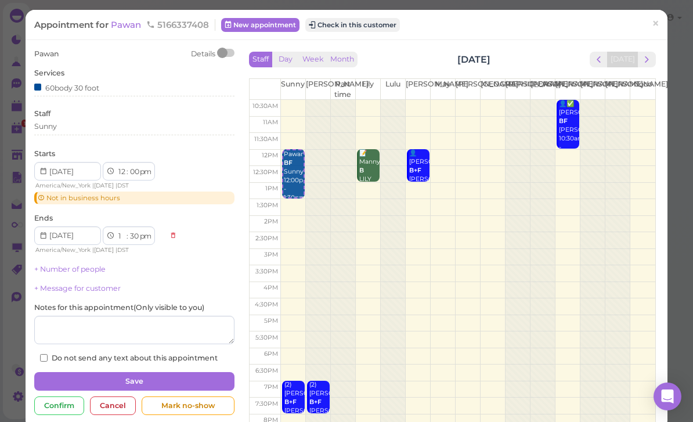
click at [135, 19] on span "Pawan" at bounding box center [127, 24] width 33 height 11
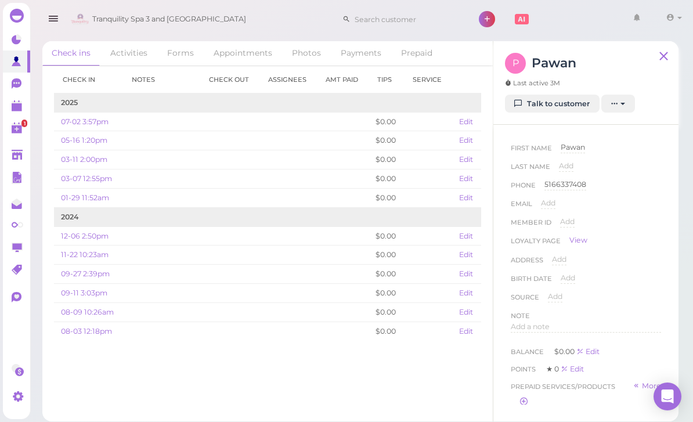
click at [566, 104] on link "Talk to customer" at bounding box center [552, 104] width 95 height 19
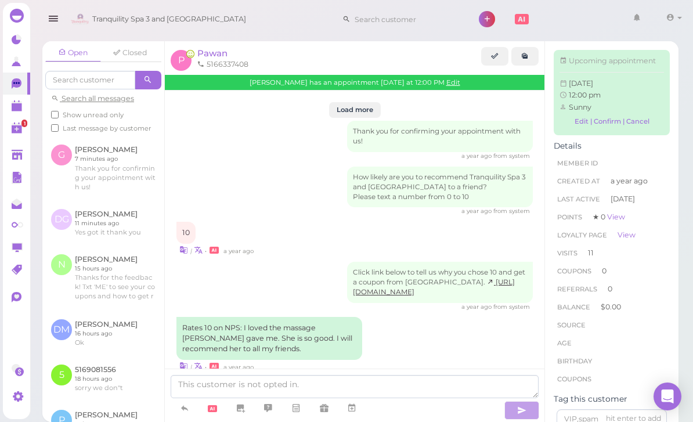
scroll to position [1499, 0]
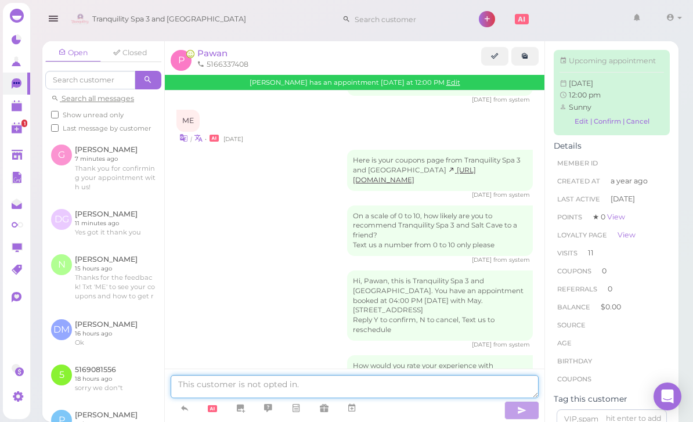
click at [367, 398] on textarea at bounding box center [355, 386] width 368 height 23
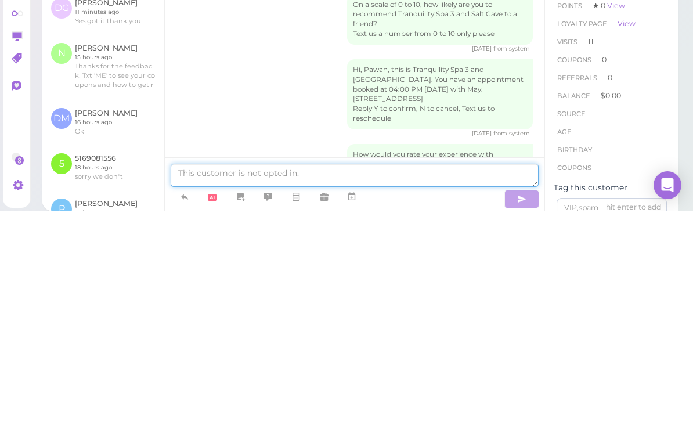
click at [215, 375] on textarea at bounding box center [355, 386] width 368 height 23
paste textarea "Good morning dear just let you know we prefer cash payments the cards surcharge…"
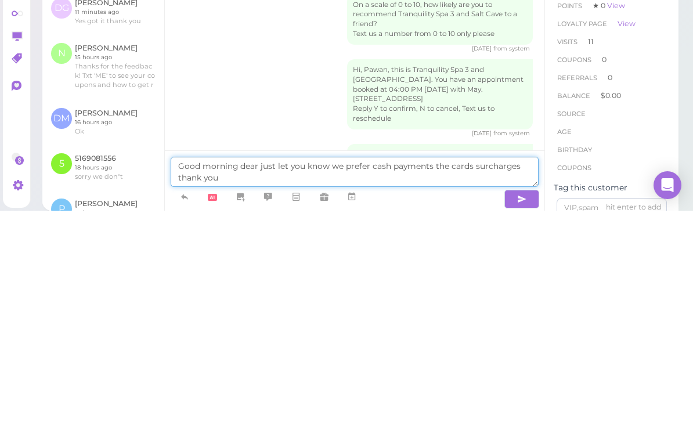
type textarea "Good morning dear just let you know we prefer cash payments the cards surcharge…"
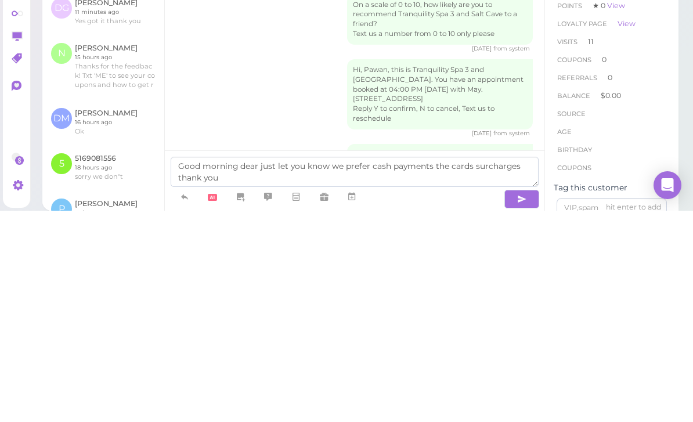
click at [521, 405] on icon "button" at bounding box center [521, 411] width 9 height 12
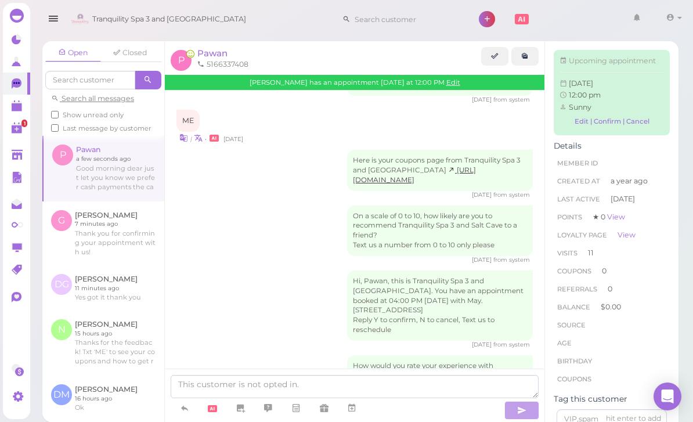
scroll to position [1535, 0]
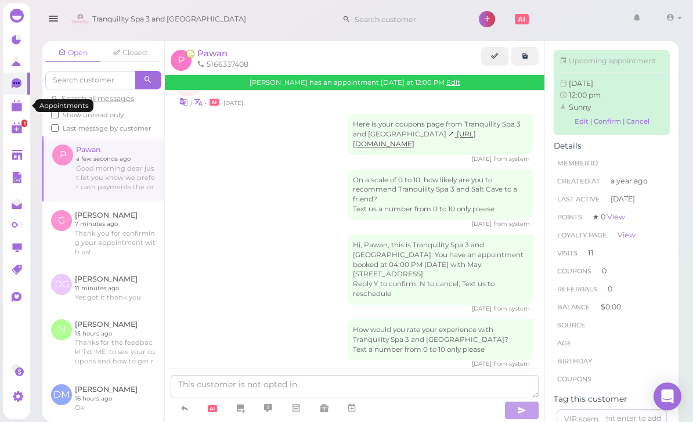
click at [21, 113] on link at bounding box center [16, 106] width 27 height 22
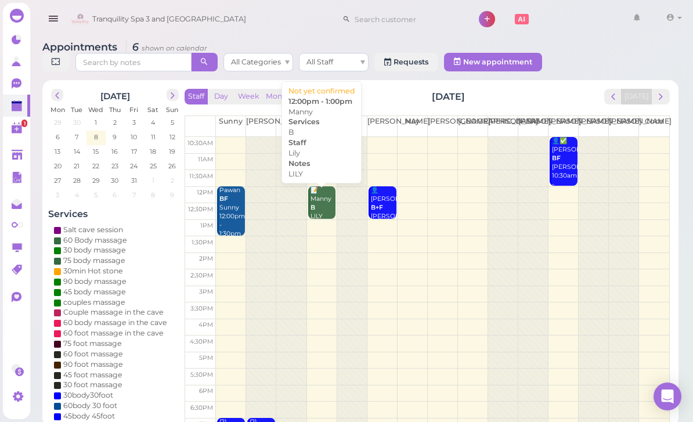
click at [323, 210] on div "📝 Manny B [PERSON_NAME] 12:00pm - 1:00pm" at bounding box center [323, 220] width 26 height 69
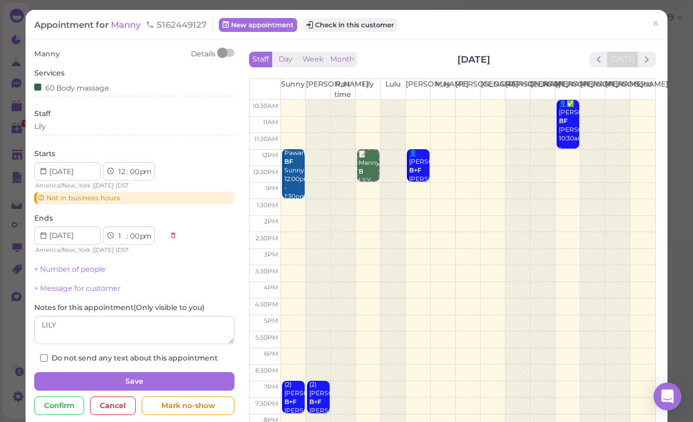
click at [131, 29] on span "Manny" at bounding box center [127, 24] width 32 height 11
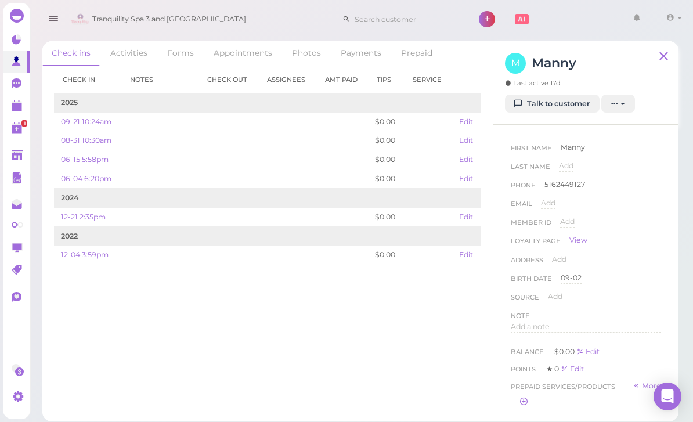
click at [563, 107] on link "Talk to customer" at bounding box center [552, 104] width 95 height 19
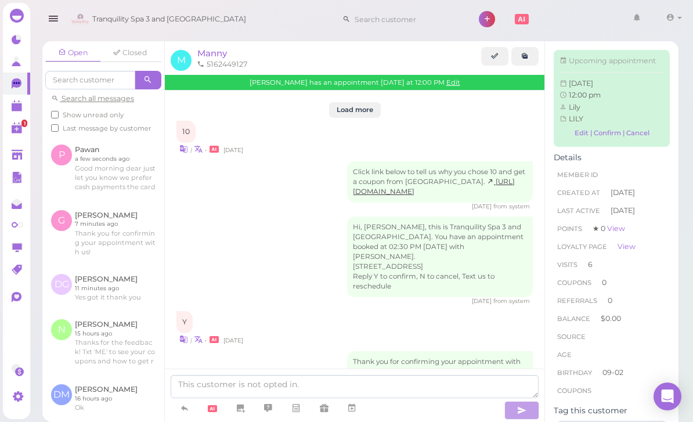
scroll to position [1363, 0]
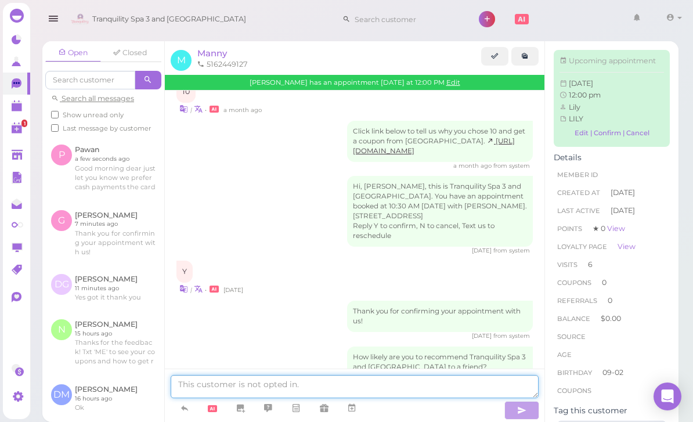
click at [306, 398] on textarea at bounding box center [355, 386] width 368 height 23
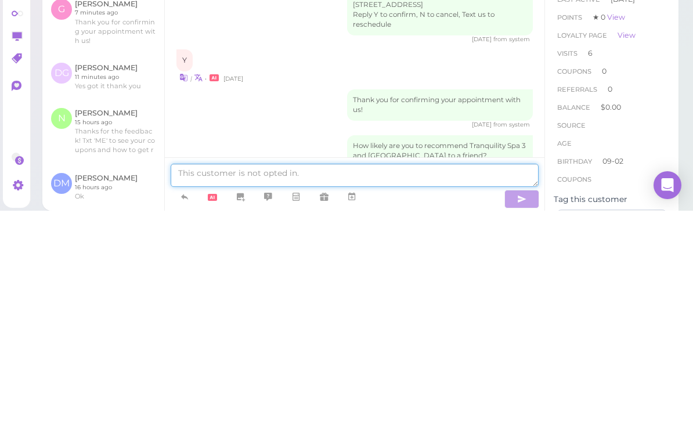
click at [225, 375] on textarea at bounding box center [355, 386] width 368 height 23
paste textarea "Good morning dear just let you know we prefer cash payments the cards surcharge…"
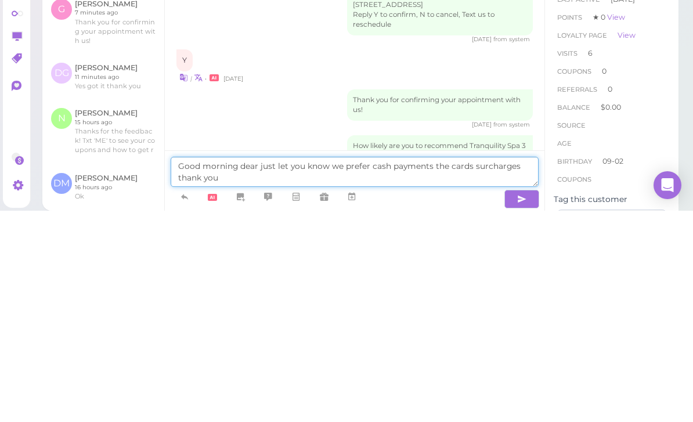
type textarea "Good morning dear just let you know we prefer cash payments the cards surcharge…"
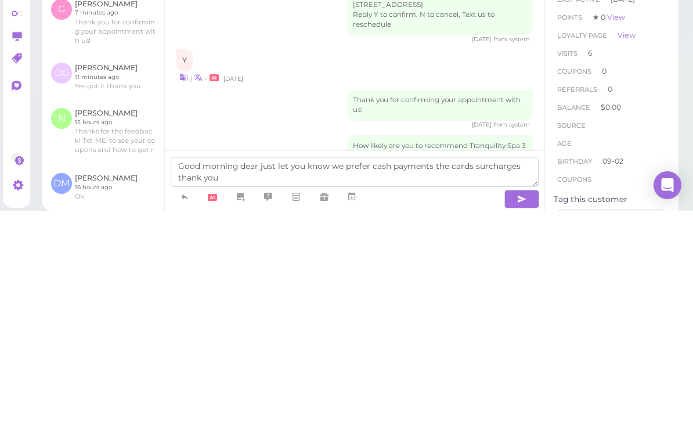
click at [512, 401] on button "button" at bounding box center [521, 410] width 35 height 19
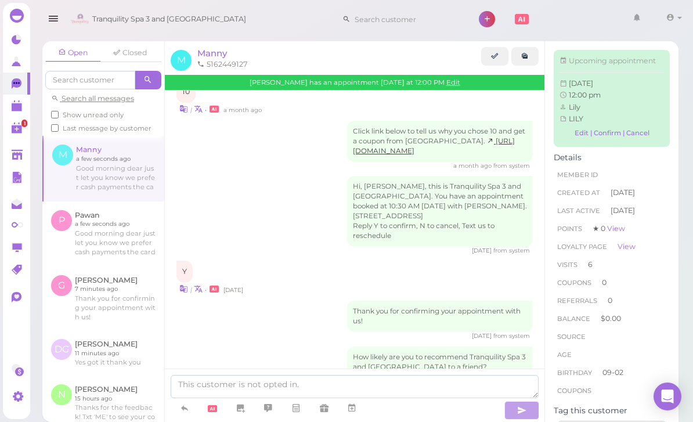
scroll to position [1399, 0]
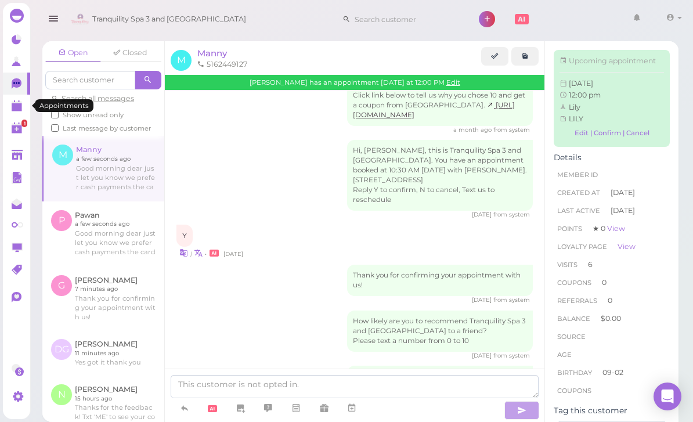
click at [17, 109] on polygon at bounding box center [17, 107] width 10 height 8
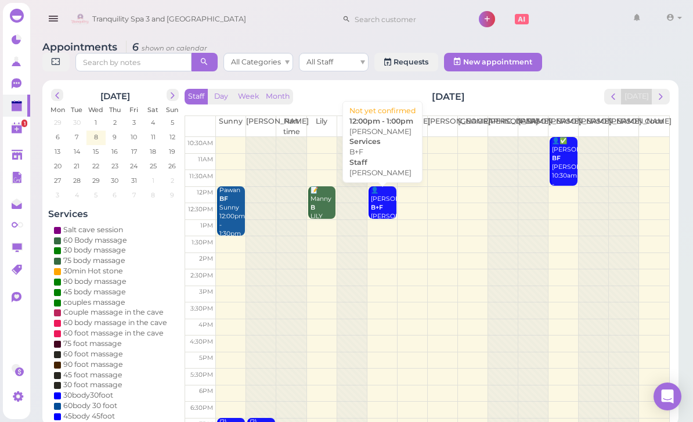
click at [378, 209] on b "B+F" at bounding box center [377, 208] width 12 height 8
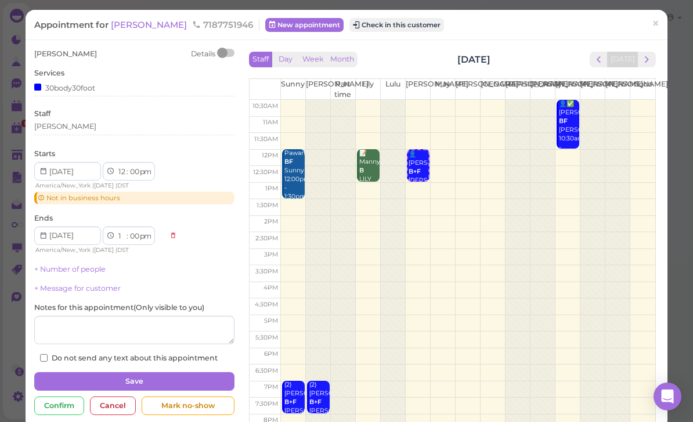
click at [143, 28] on span "[PERSON_NAME]" at bounding box center [150, 24] width 78 height 11
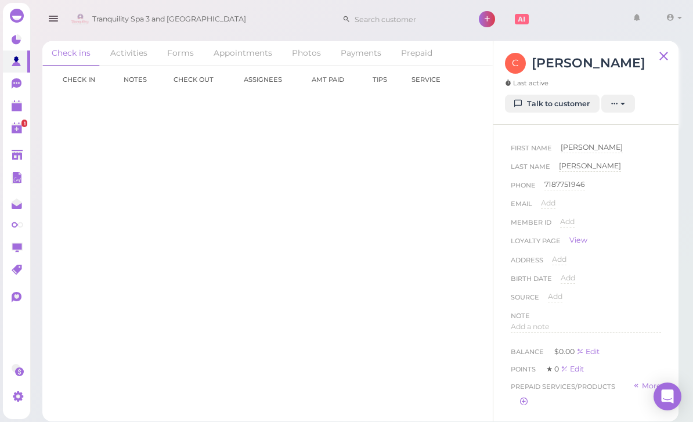
click at [562, 106] on link "Talk to customer" at bounding box center [552, 104] width 95 height 19
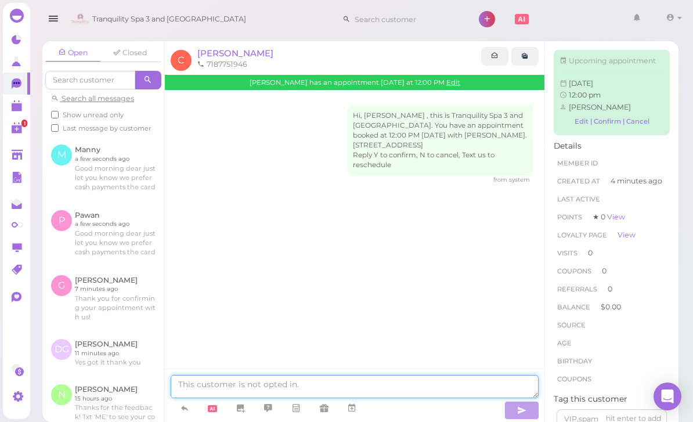
click at [246, 398] on textarea at bounding box center [355, 386] width 368 height 23
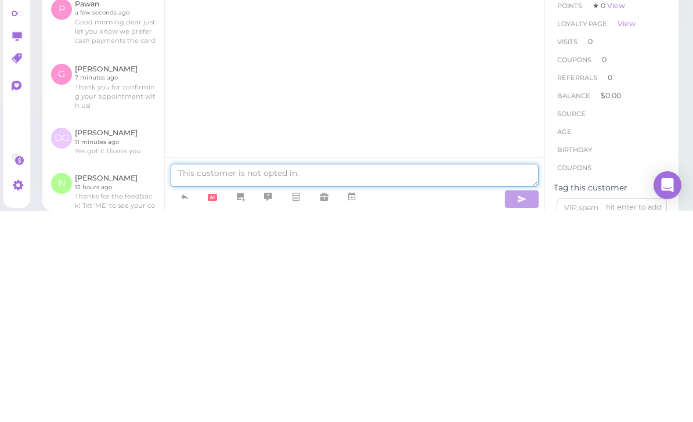
click at [255, 375] on textarea at bounding box center [355, 386] width 368 height 23
paste textarea "Good morning dear just let you know we prefer cash payments the cards surcharge…"
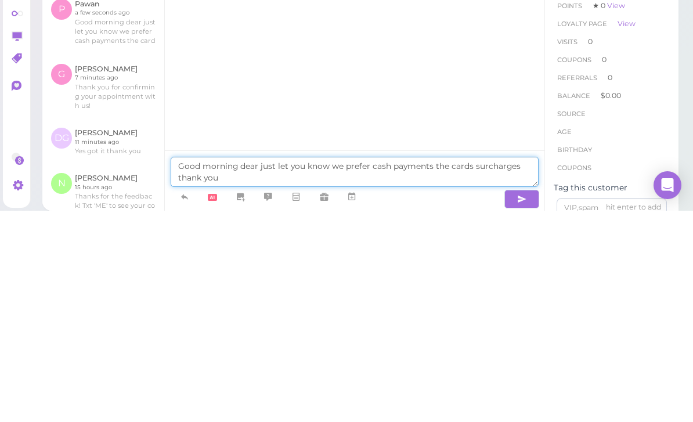
type textarea "Good morning dear just let you know we prefer cash payments the cards surcharge…"
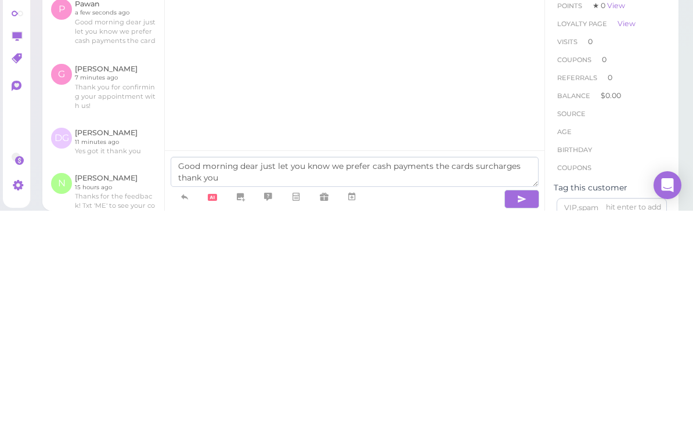
click at [519, 405] on icon "button" at bounding box center [521, 411] width 9 height 12
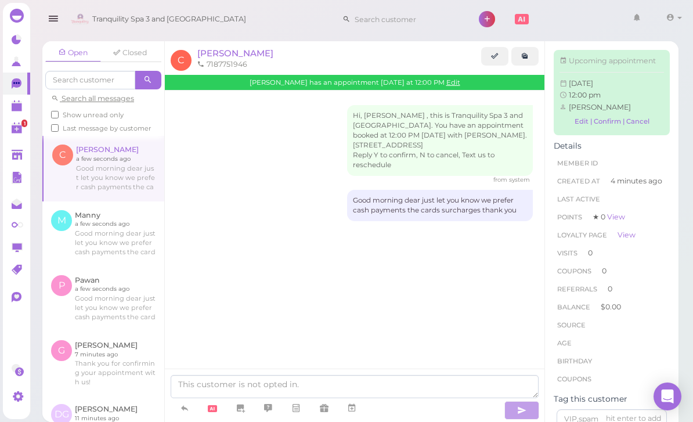
scroll to position [0, 0]
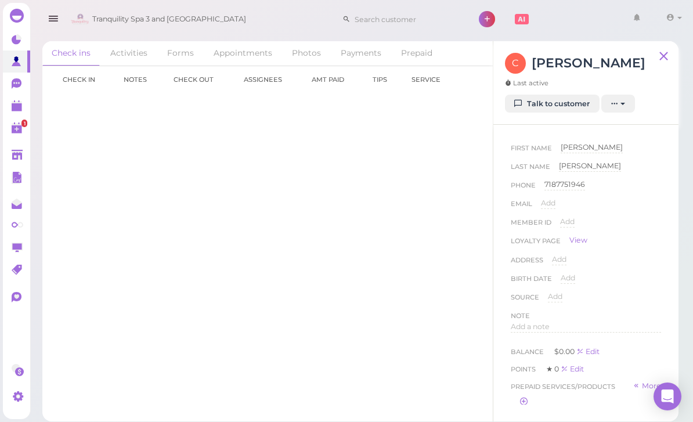
click at [17, 97] on link at bounding box center [16, 106] width 27 height 22
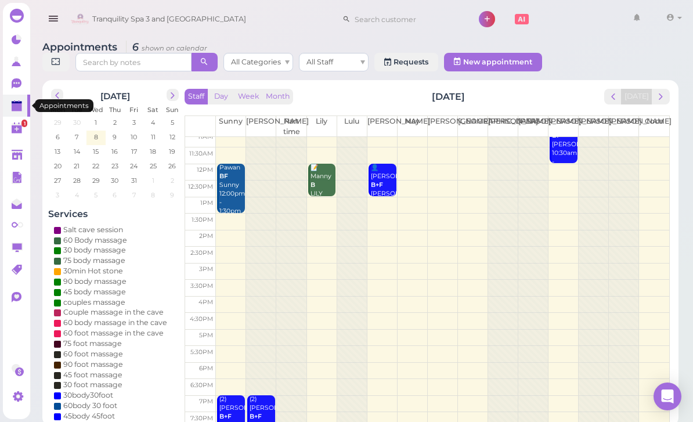
scroll to position [23, 0]
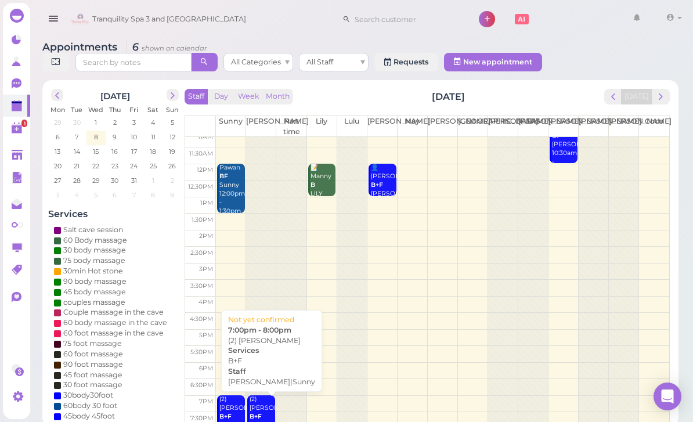
click at [268, 412] on div "(2) [PERSON_NAME]+[PERSON_NAME]|Sunny 7:00pm - 8:00pm" at bounding box center [262, 425] width 26 height 60
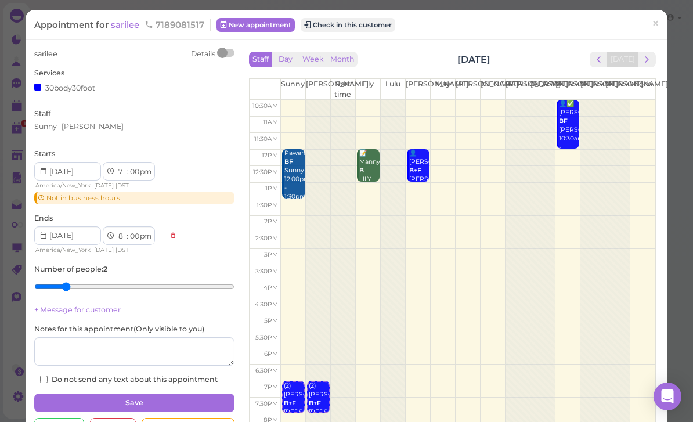
click at [120, 28] on span "sarilee" at bounding box center [126, 24] width 31 height 11
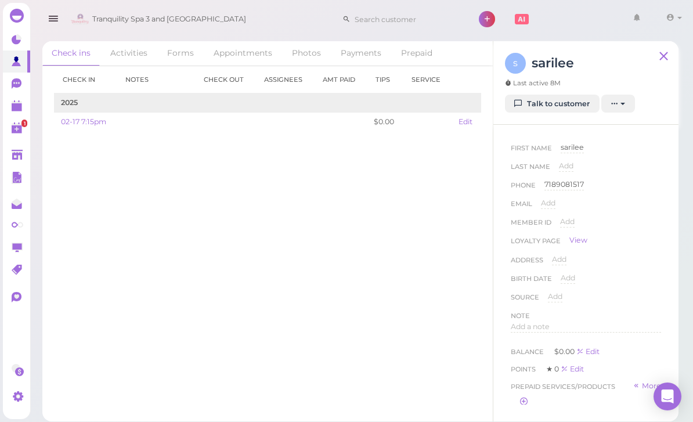
click at [559, 103] on link "Talk to customer" at bounding box center [552, 104] width 95 height 19
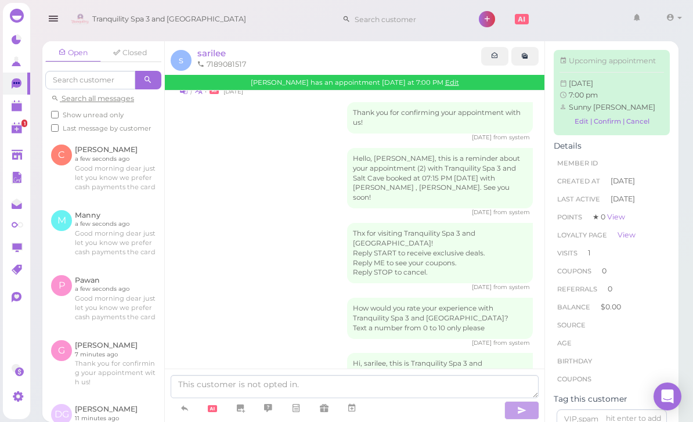
scroll to position [37, 0]
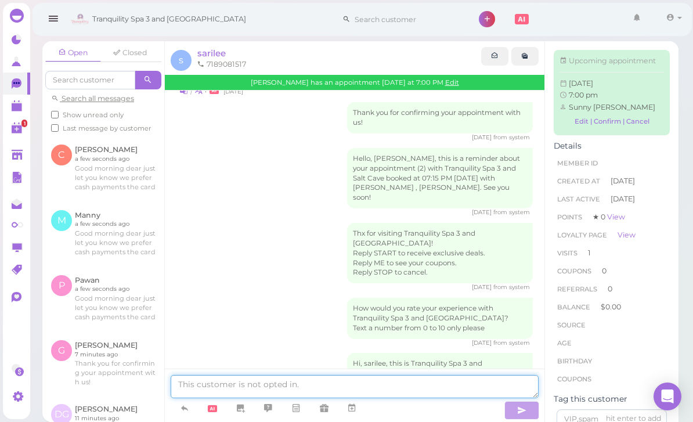
click at [314, 388] on textarea at bounding box center [355, 386] width 368 height 23
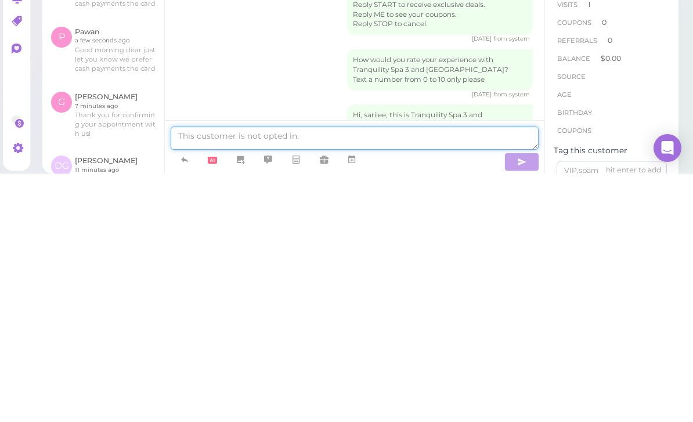
click at [267, 375] on textarea at bounding box center [355, 386] width 368 height 23
paste textarea "Good morning dear just let you know we prefer cash payments the cards surcharge…"
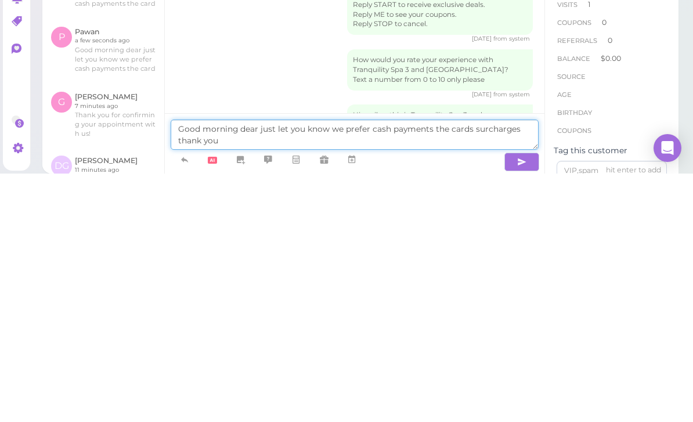
type textarea "Good morning dear just let you know we prefer cash payments the cards surcharge…"
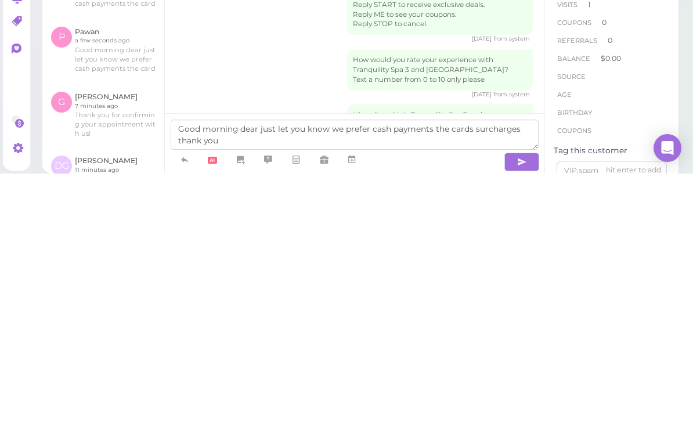
click at [519, 405] on icon "button" at bounding box center [521, 411] width 9 height 12
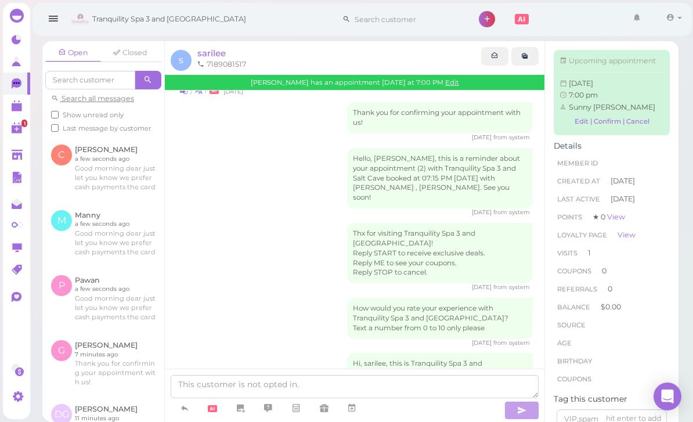
scroll to position [174, 0]
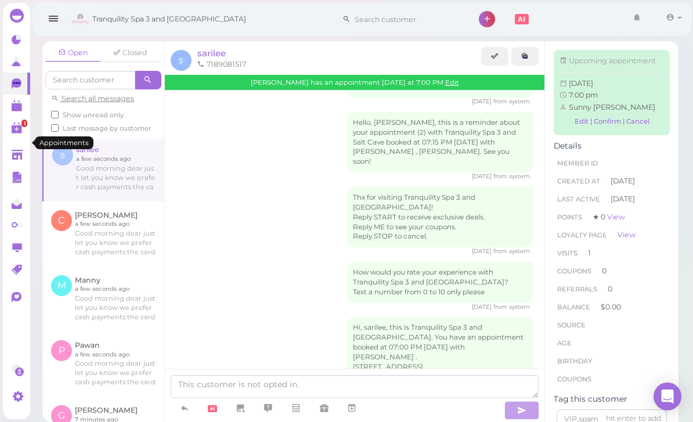
click at [20, 107] on polygon at bounding box center [17, 107] width 10 height 8
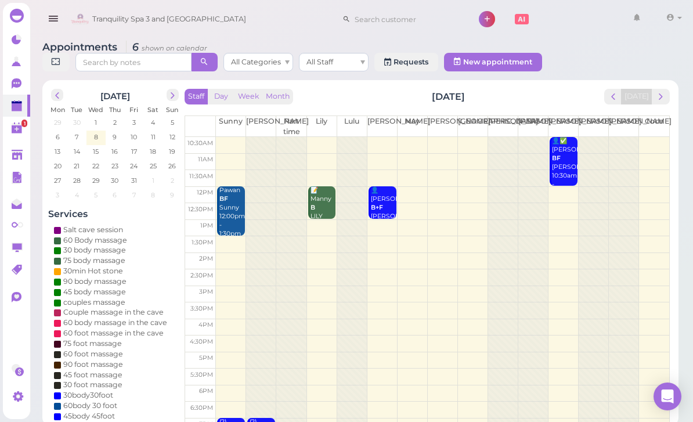
click at [168, 100] on div at bounding box center [173, 95] width 12 height 12
click at [169, 100] on span "next" at bounding box center [172, 95] width 11 height 11
click at [159, 140] on td "8" at bounding box center [152, 137] width 19 height 12
click at [156, 139] on span "8" at bounding box center [153, 137] width 6 height 10
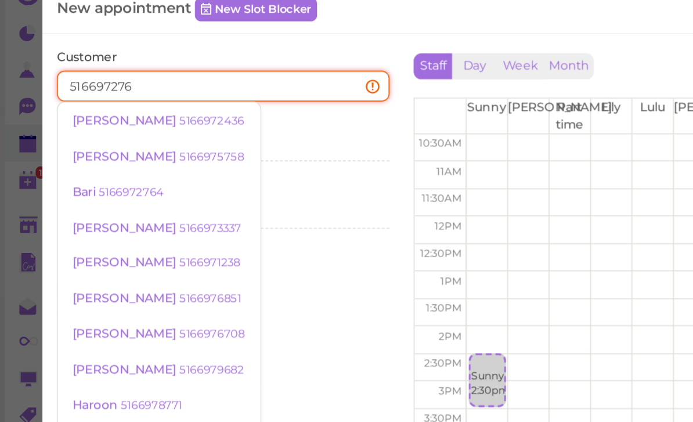
type input "5166972764"
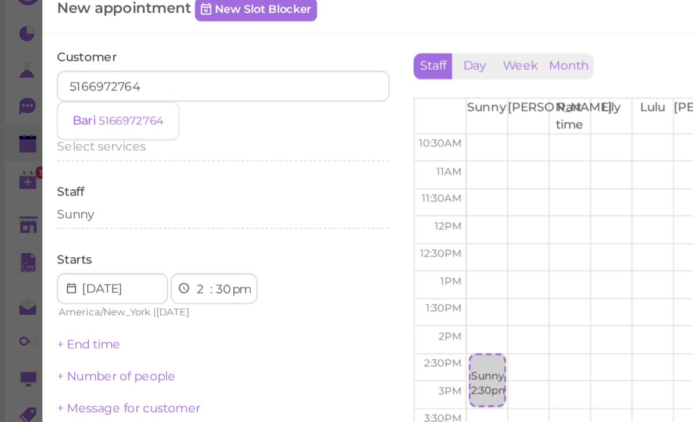
click at [85, 88] on small "5166972764" at bounding box center [78, 92] width 39 height 8
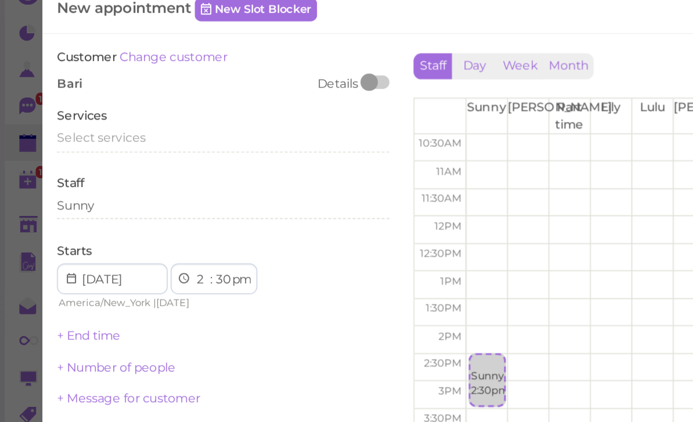
click at [82, 98] on span "Select services" at bounding box center [60, 102] width 53 height 9
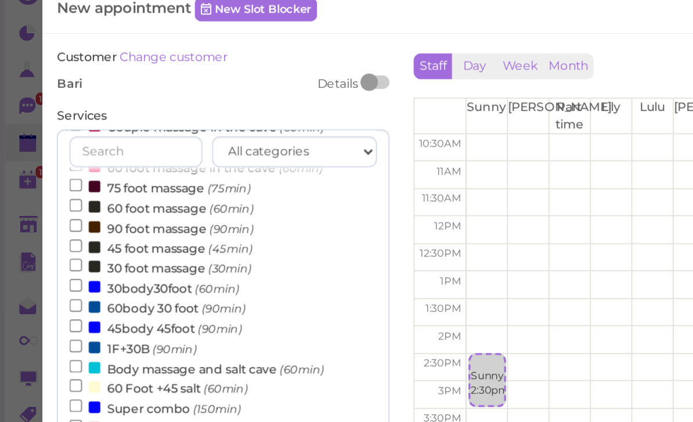
scroll to position [153, 0]
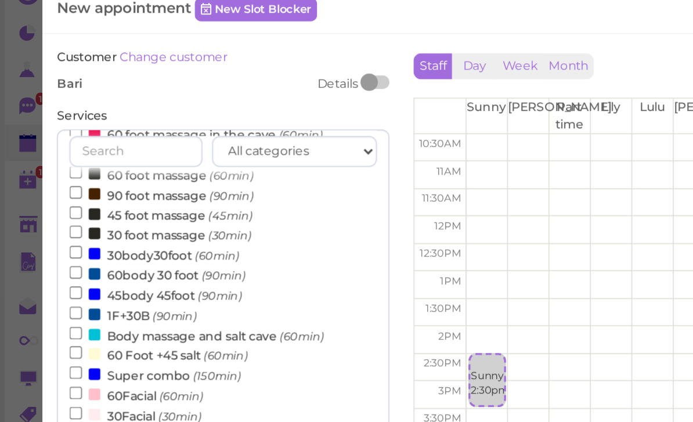
click at [112, 191] on label "45body 45foot (90min)" at bounding box center [94, 197] width 104 height 12
click at [49, 192] on input "45body 45foot (90min)" at bounding box center [46, 196] width 8 height 8
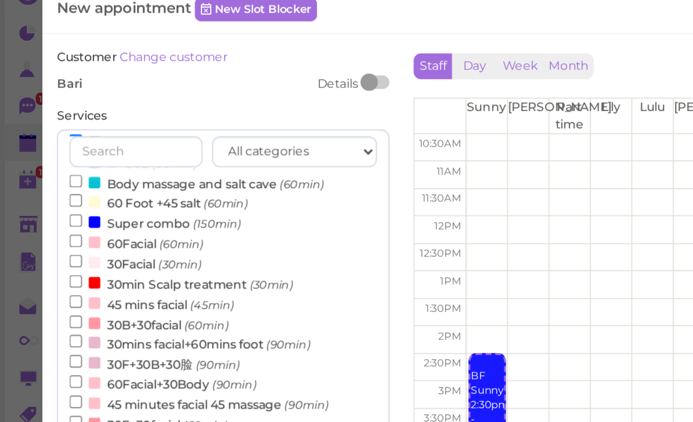
scroll to position [248, 0]
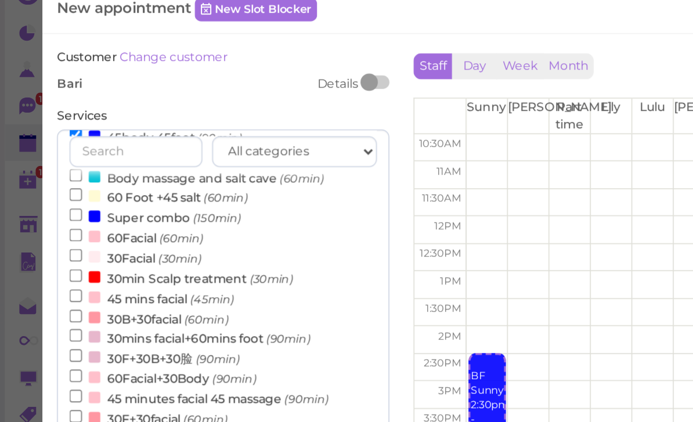
click at [53, 286] on button "Done" at bounding box center [47, 292] width 26 height 12
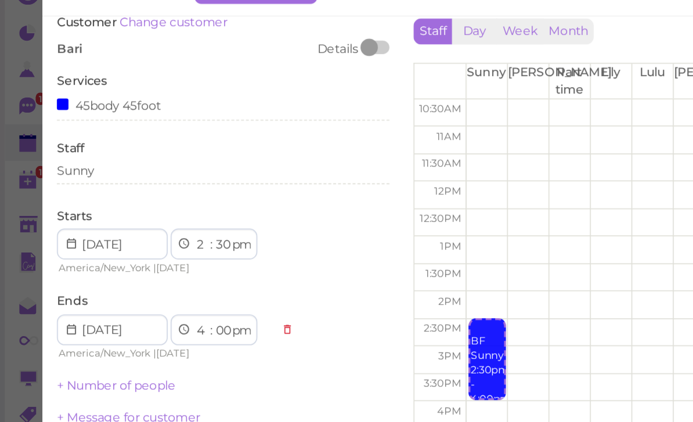
scroll to position [20, 0]
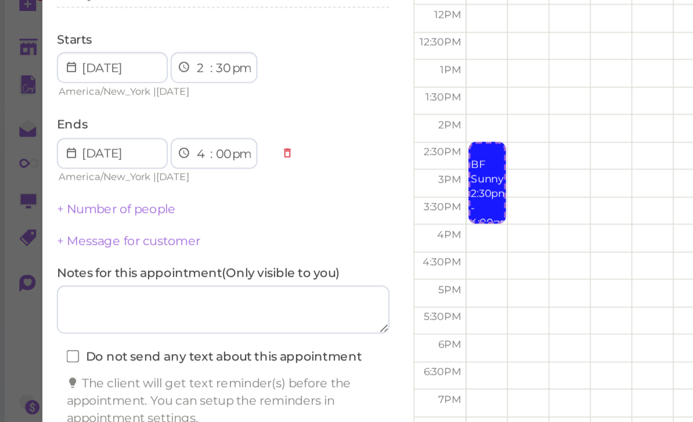
click at [136, 162] on select "00 05 10 15 20 25 30 35 40 45 50 55" at bounding box center [134, 168] width 12 height 12
select select "00"
select select "3"
select select "30"
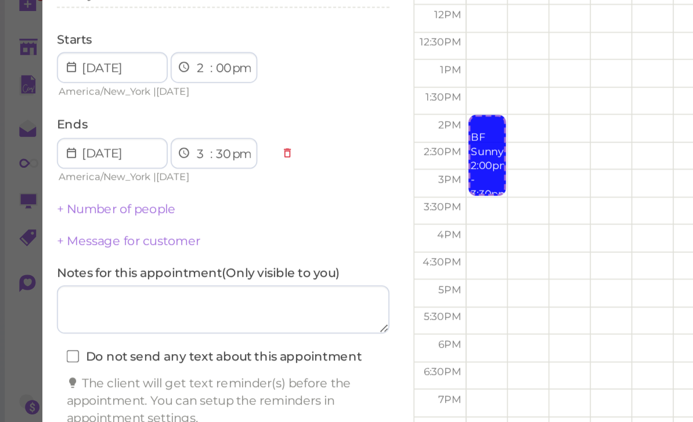
click at [181, 392] on button "Create appointment" at bounding box center [134, 401] width 200 height 19
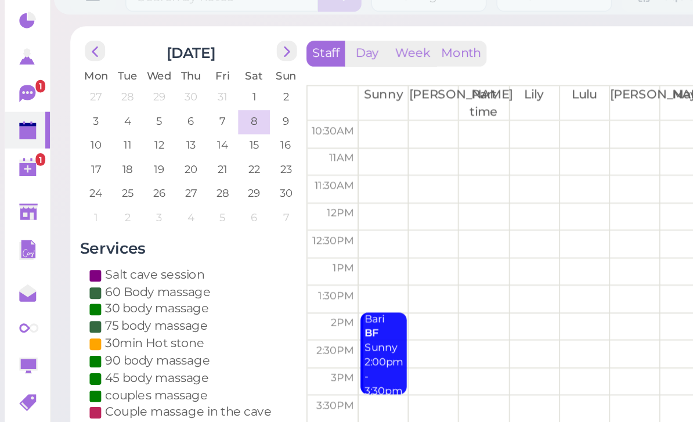
scroll to position [0, 0]
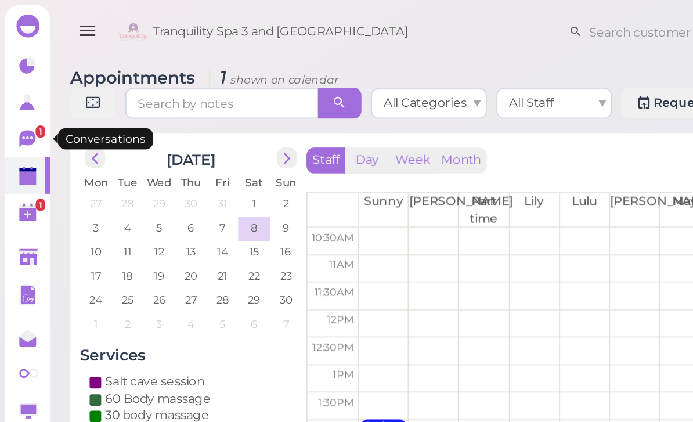
click at [16, 86] on icon at bounding box center [17, 83] width 10 height 10
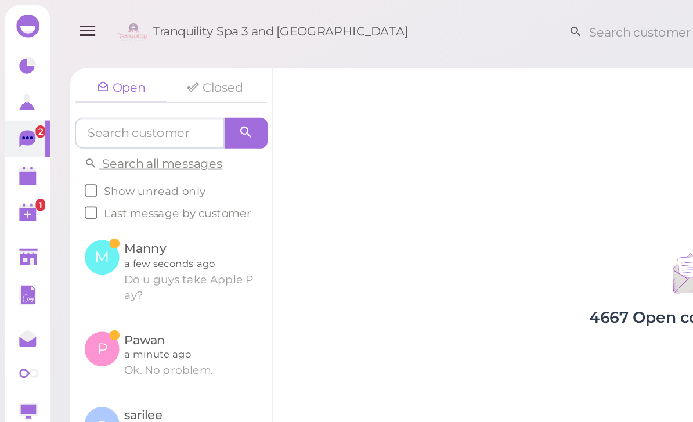
click at [112, 162] on link at bounding box center [102, 163] width 121 height 55
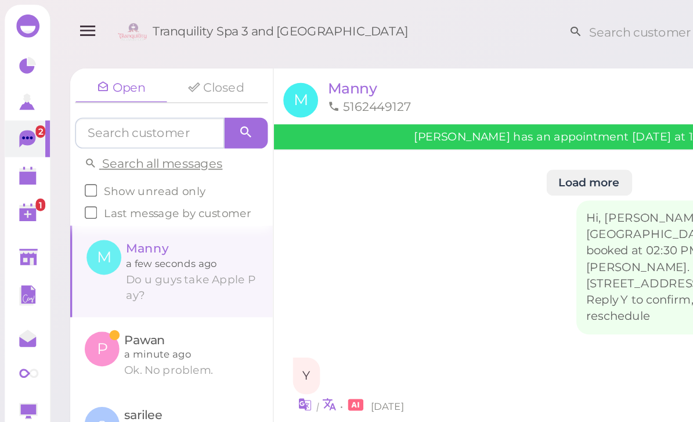
scroll to position [1353, 0]
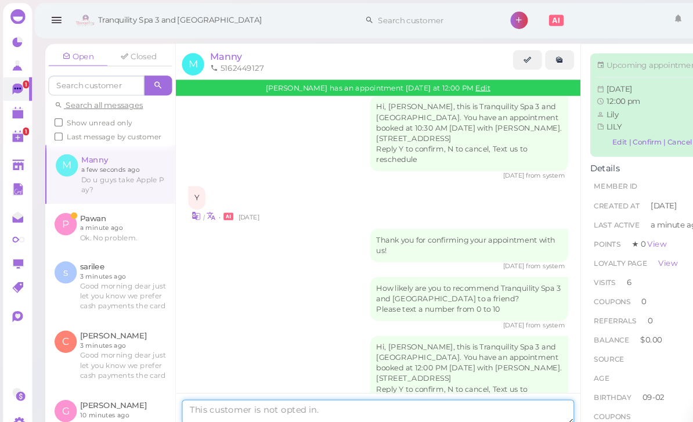
click at [307, 394] on textarea at bounding box center [355, 386] width 368 height 23
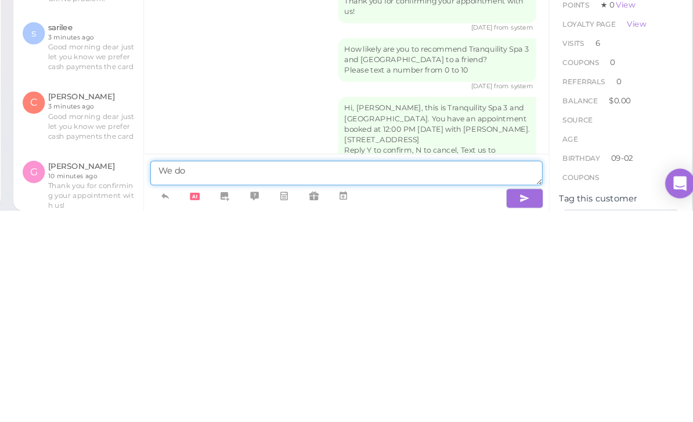
type textarea "We do"
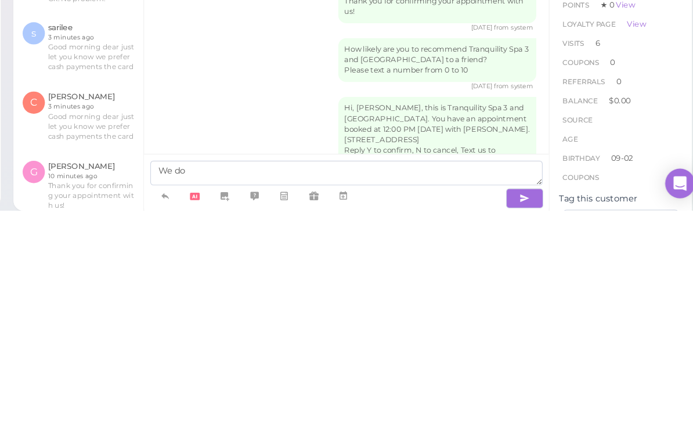
click at [517, 405] on icon "button" at bounding box center [521, 411] width 9 height 12
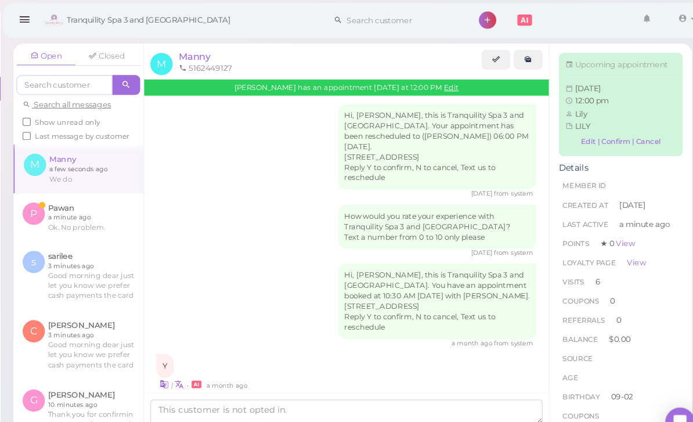
scroll to position [0, 0]
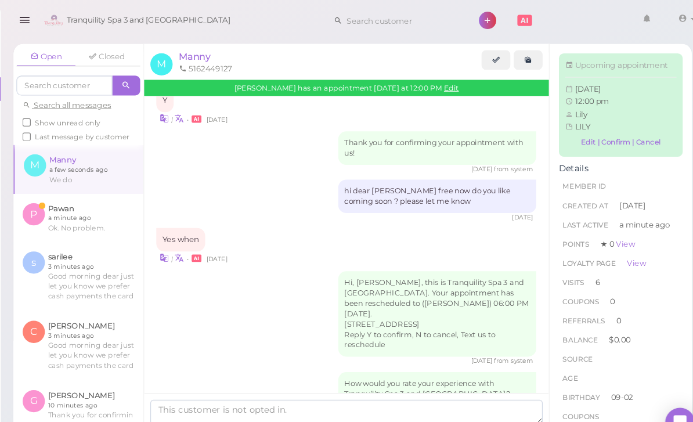
click at [47, 23] on icon "button" at bounding box center [53, 19] width 12 height 15
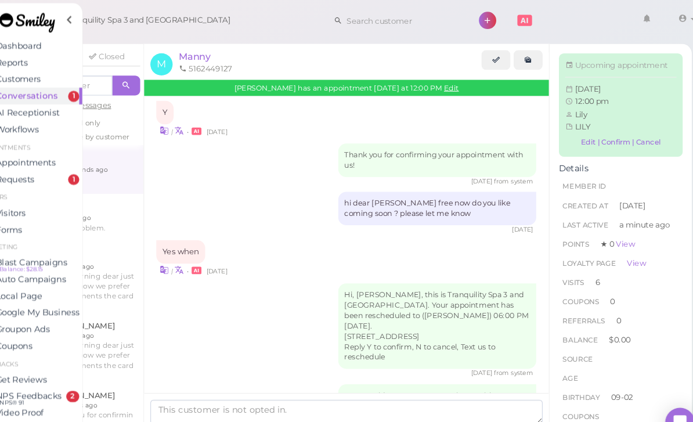
scroll to position [696, 0]
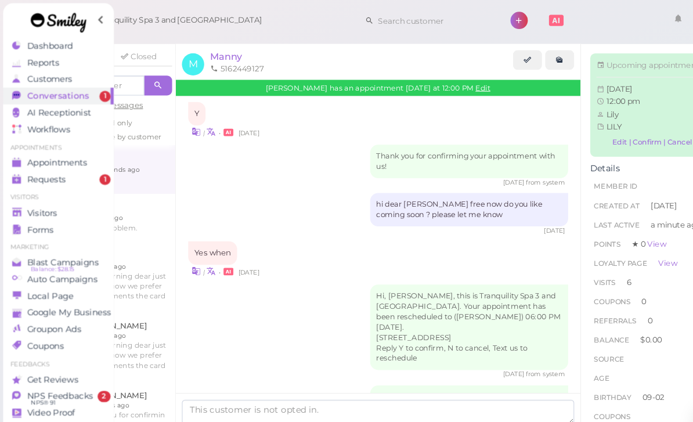
click at [70, 153] on span "Appointments" at bounding box center [54, 153] width 56 height 10
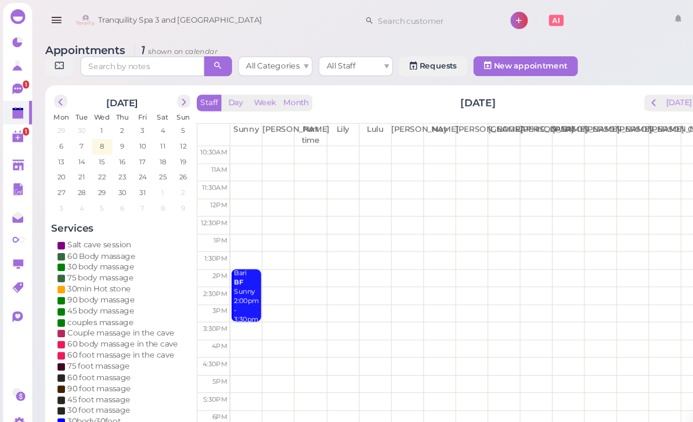
click at [61, 98] on span "prev" at bounding box center [57, 95] width 11 height 11
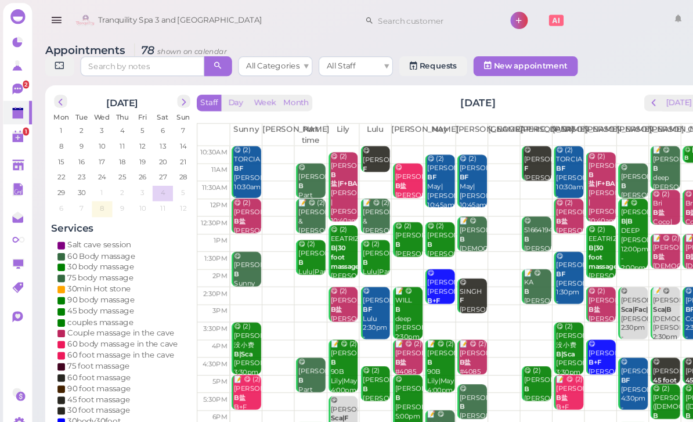
click at [19, 84] on icon at bounding box center [17, 83] width 10 height 10
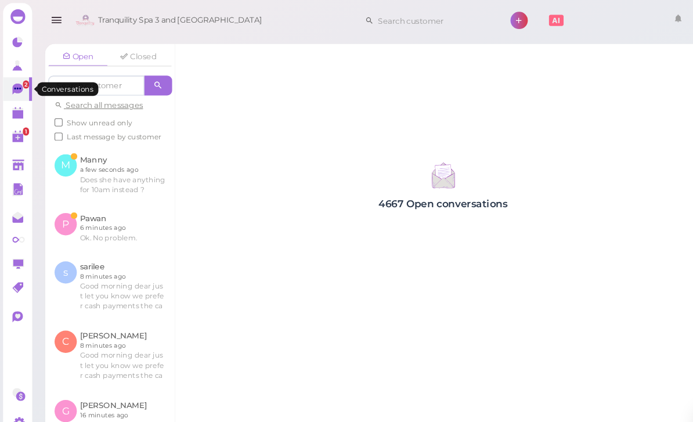
click at [98, 158] on link at bounding box center [102, 163] width 121 height 55
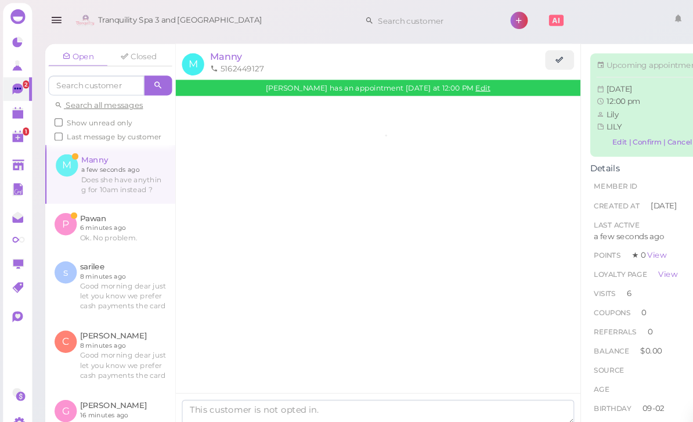
scroll to position [1307, 0]
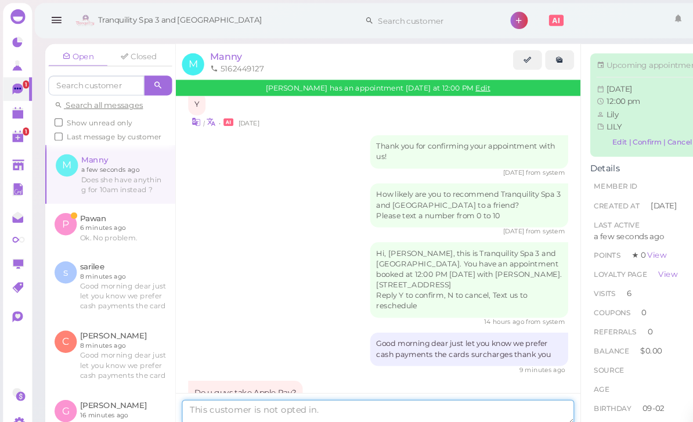
click at [301, 392] on textarea at bounding box center [355, 386] width 368 height 23
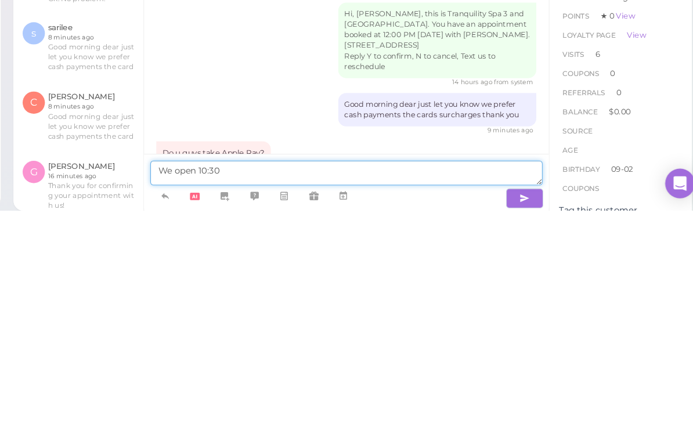
type textarea "We open 10:30"
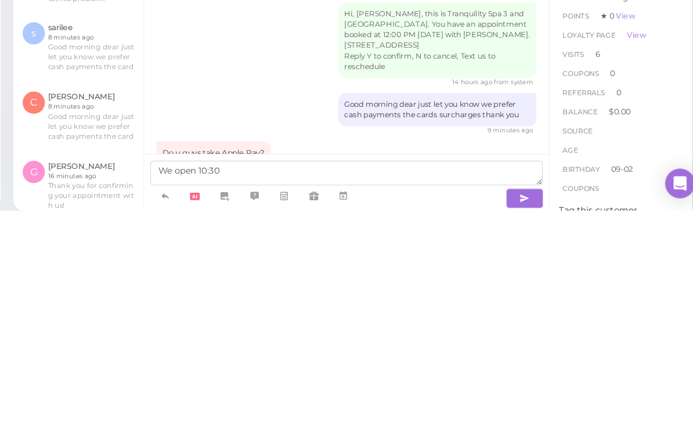
click at [517, 405] on icon "button" at bounding box center [521, 411] width 9 height 12
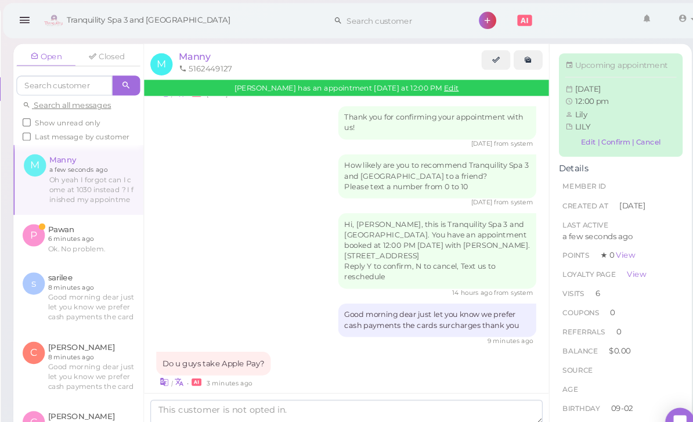
scroll to position [1401, 0]
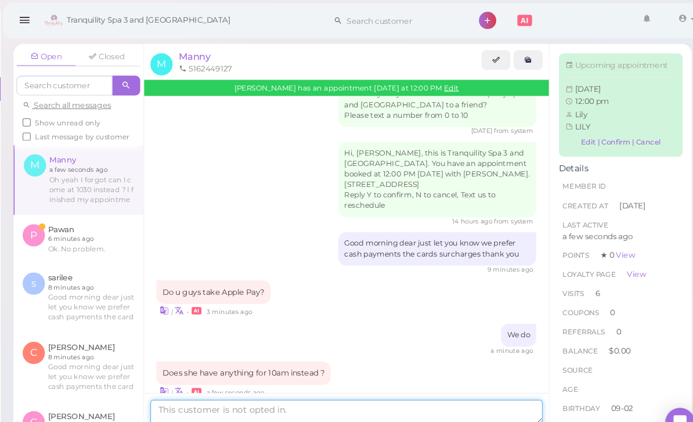
click at [232, 397] on textarea at bounding box center [355, 386] width 368 height 23
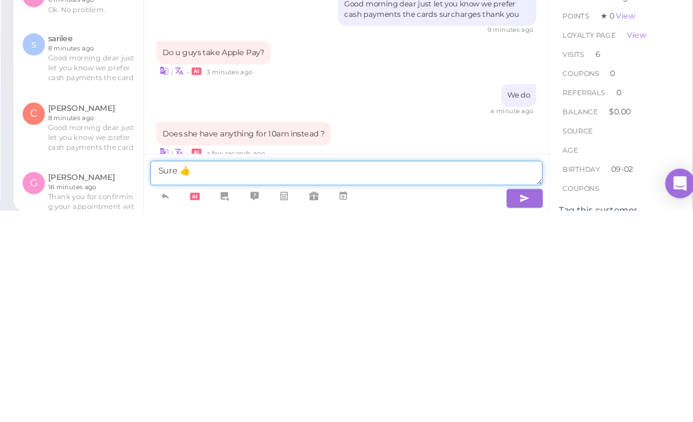
type textarea "Sure 👍"
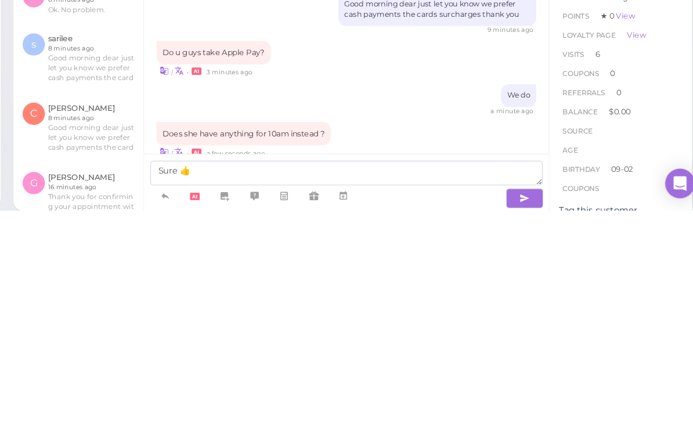
click at [504, 401] on button "button" at bounding box center [521, 410] width 35 height 19
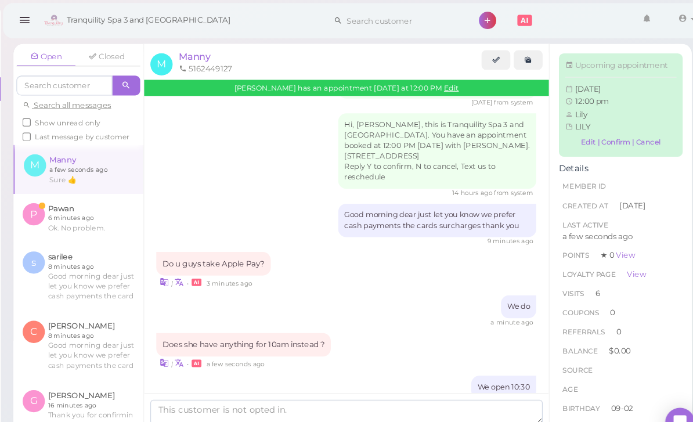
scroll to position [1467, 0]
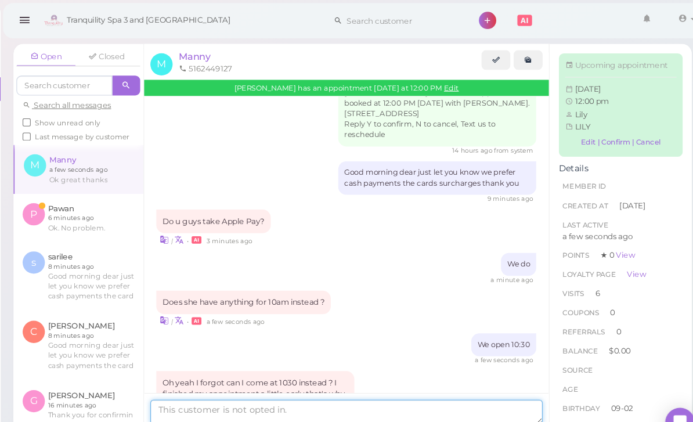
click at [264, 396] on textarea at bounding box center [355, 386] width 368 height 23
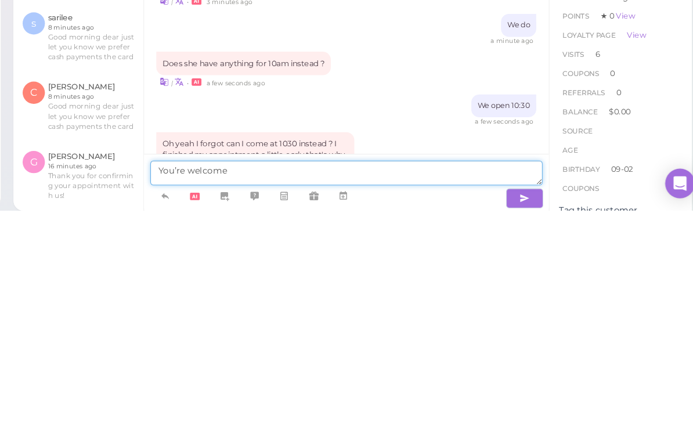
type textarea "You’re welcome"
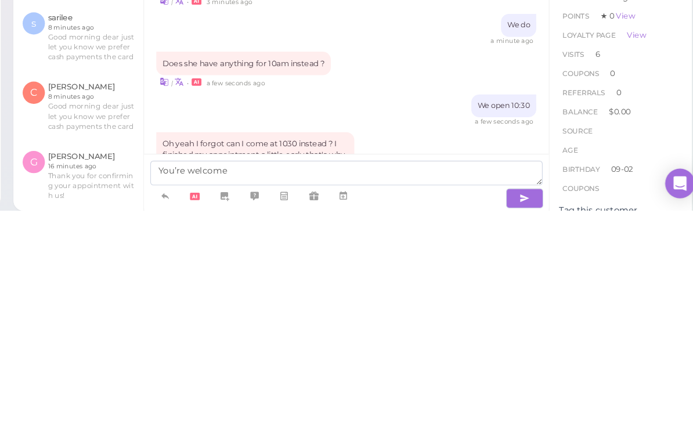
click at [517, 405] on icon "button" at bounding box center [521, 411] width 9 height 12
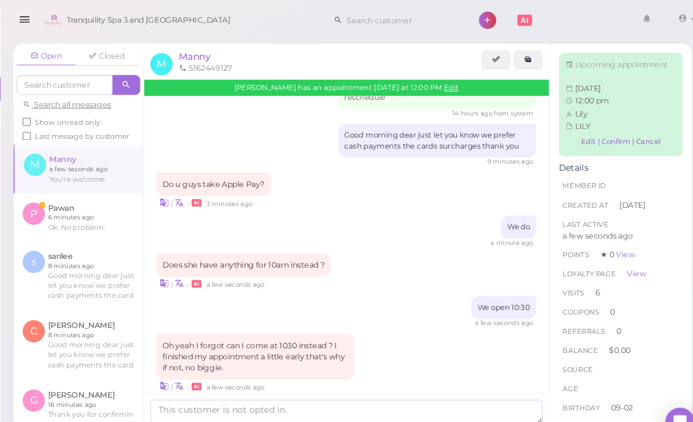
scroll to position [0, 0]
